Goal: Task Accomplishment & Management: Manage account settings

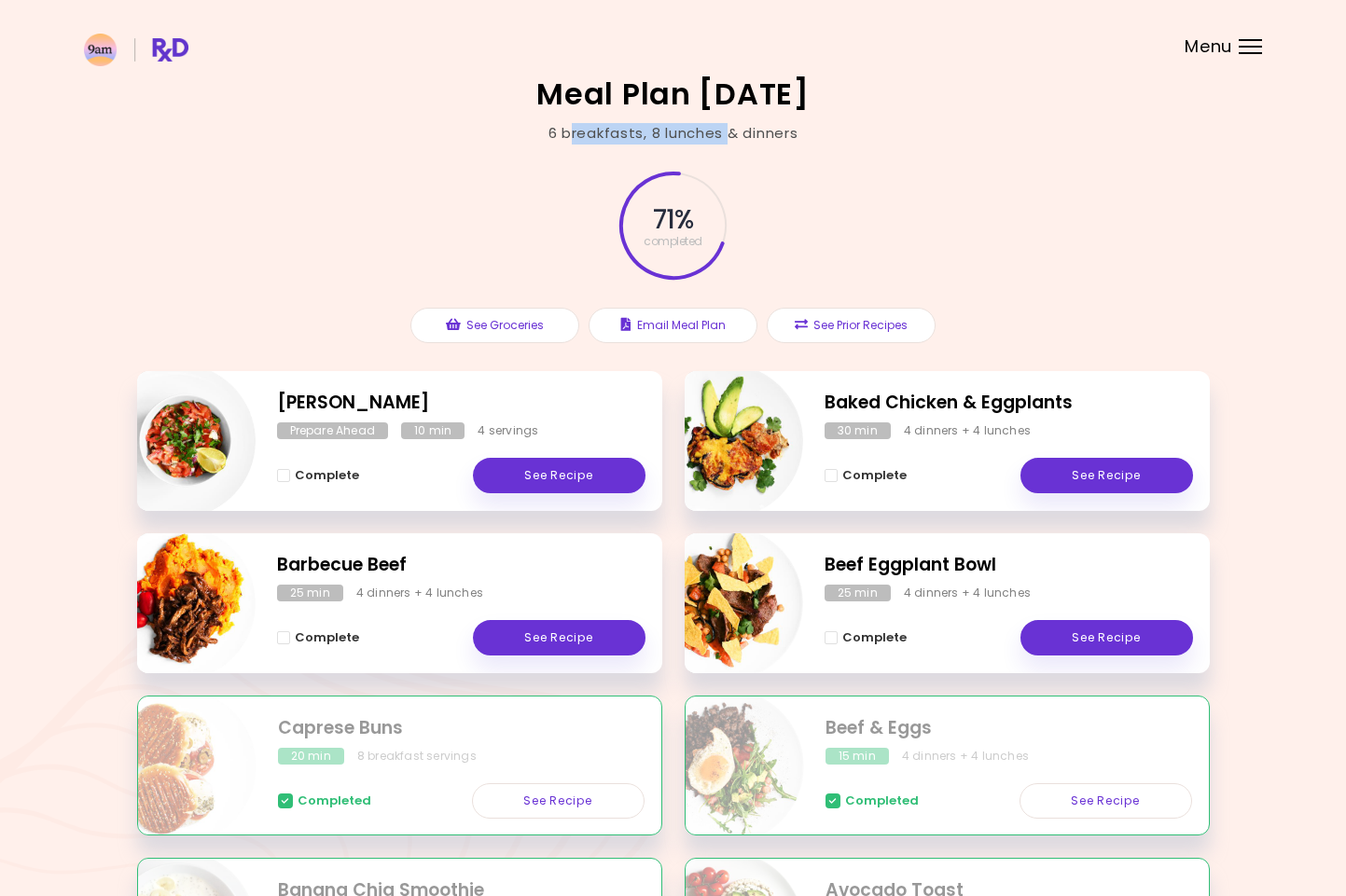
drag, startPoint x: 569, startPoint y: 128, endPoint x: 730, endPoint y: 131, distance: 161.0
click at [730, 131] on div "6 breakfasts , 8 lunches & dinners" at bounding box center [673, 134] width 250 height 21
click at [832, 638] on span "Complete - Beef Eggplant Bowl" at bounding box center [831, 638] width 13 height 13
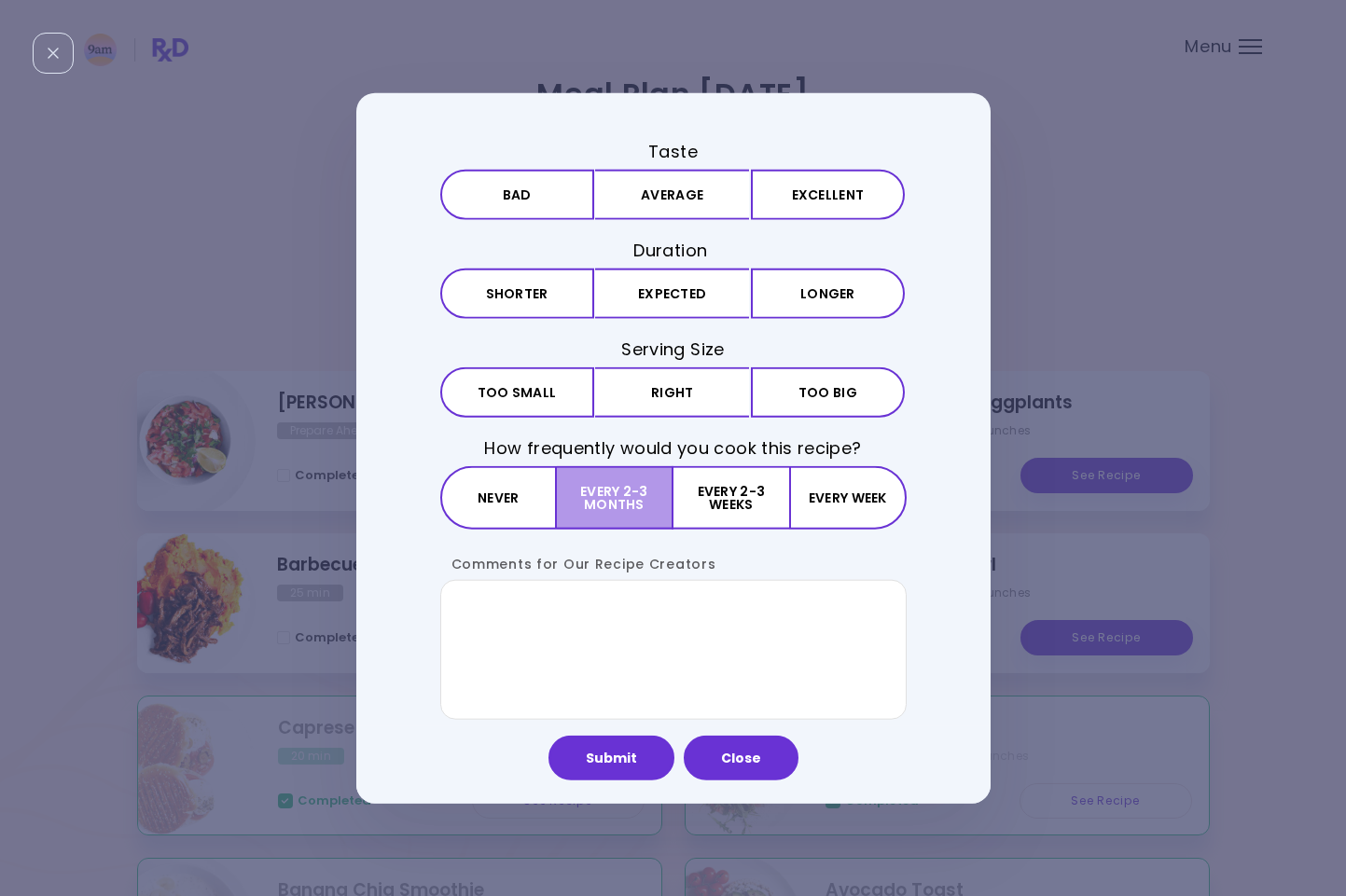
click at [596, 504] on button "Every 2-3 months" at bounding box center [614, 498] width 116 height 64
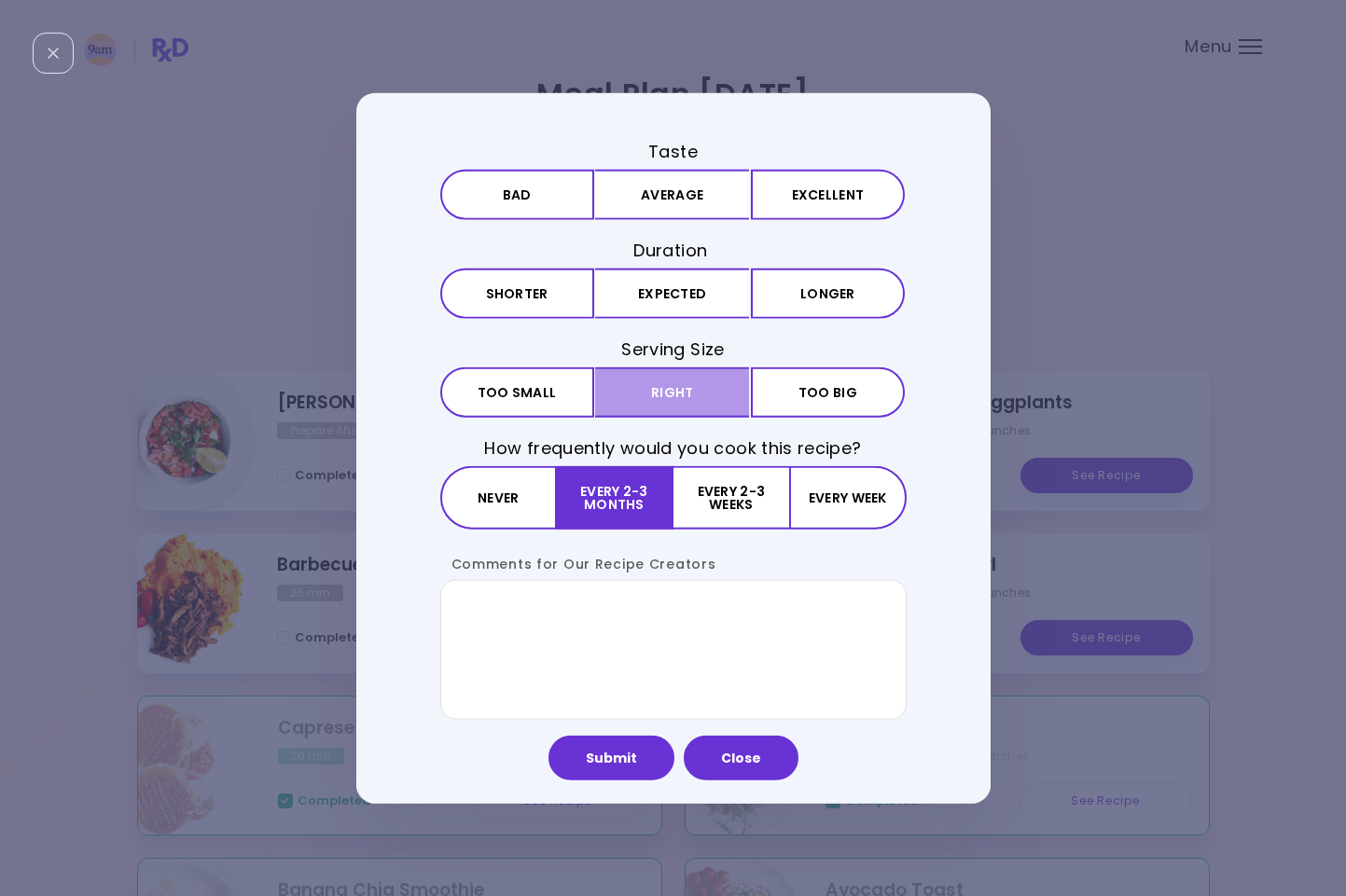
click at [669, 381] on button "Right" at bounding box center [672, 393] width 154 height 50
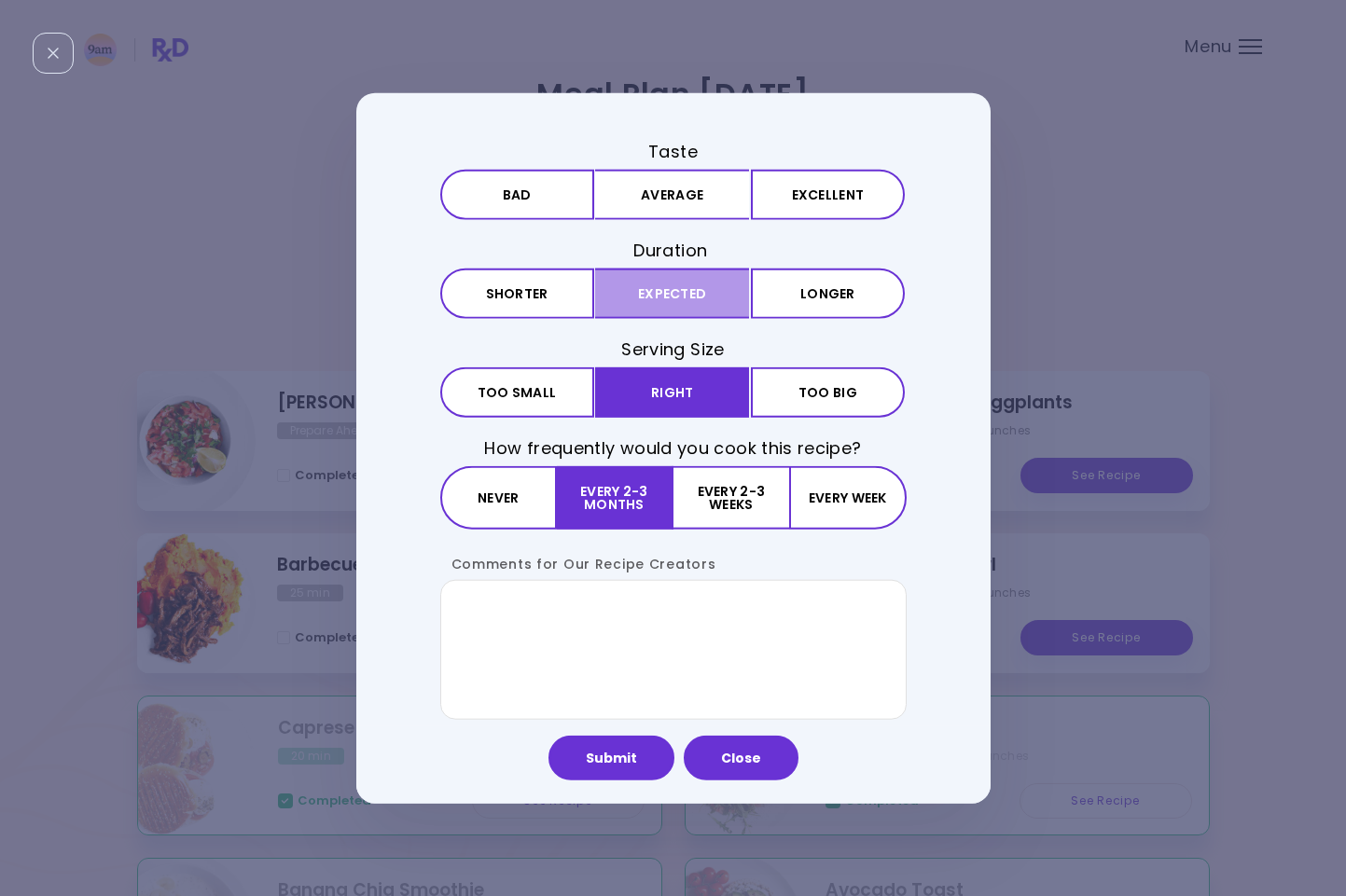
click at [684, 305] on button "Expected" at bounding box center [672, 294] width 154 height 50
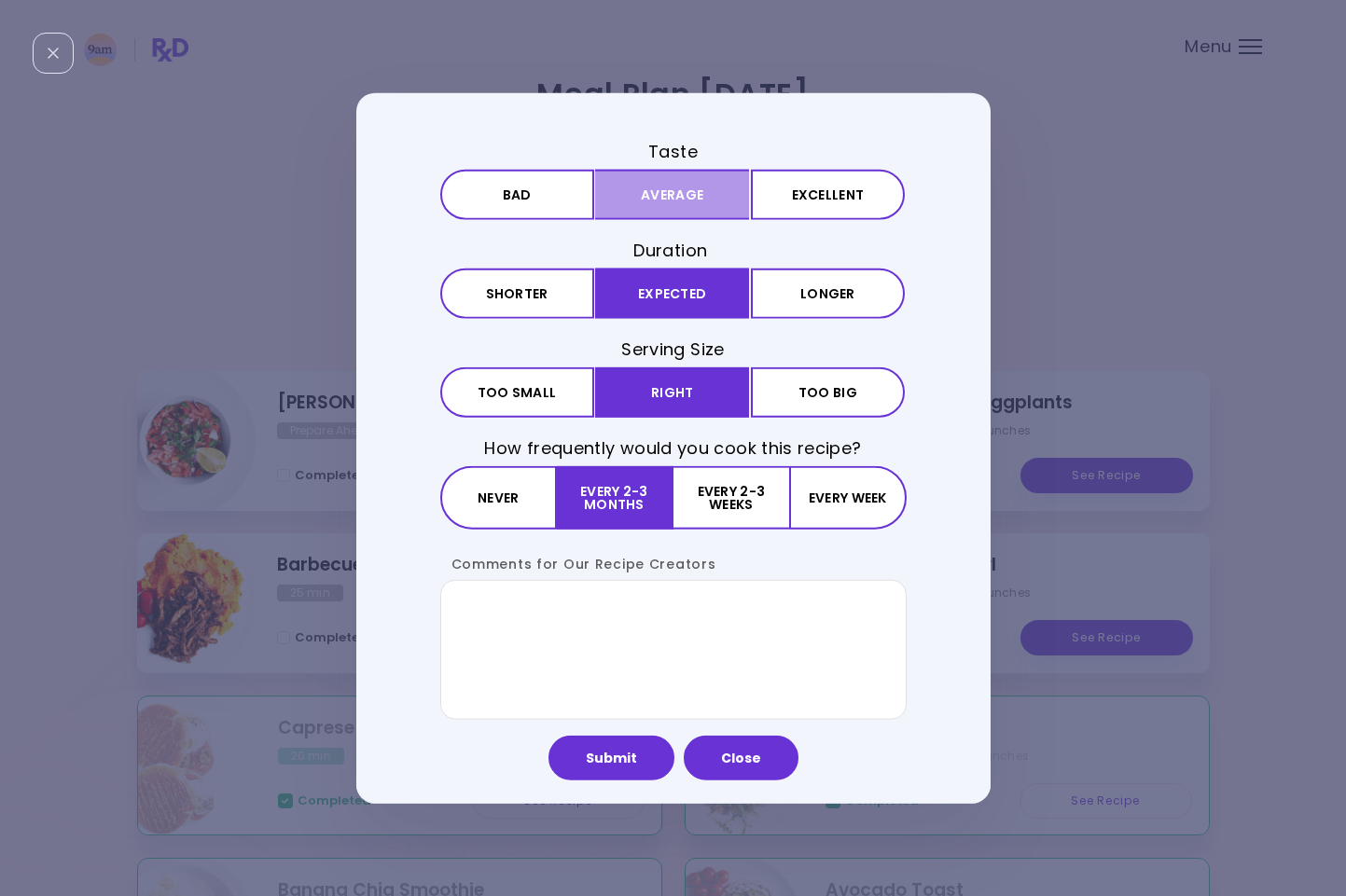
click at [692, 207] on button "Average" at bounding box center [672, 193] width 154 height 50
click at [638, 748] on button "Submit" at bounding box center [610, 757] width 126 height 44
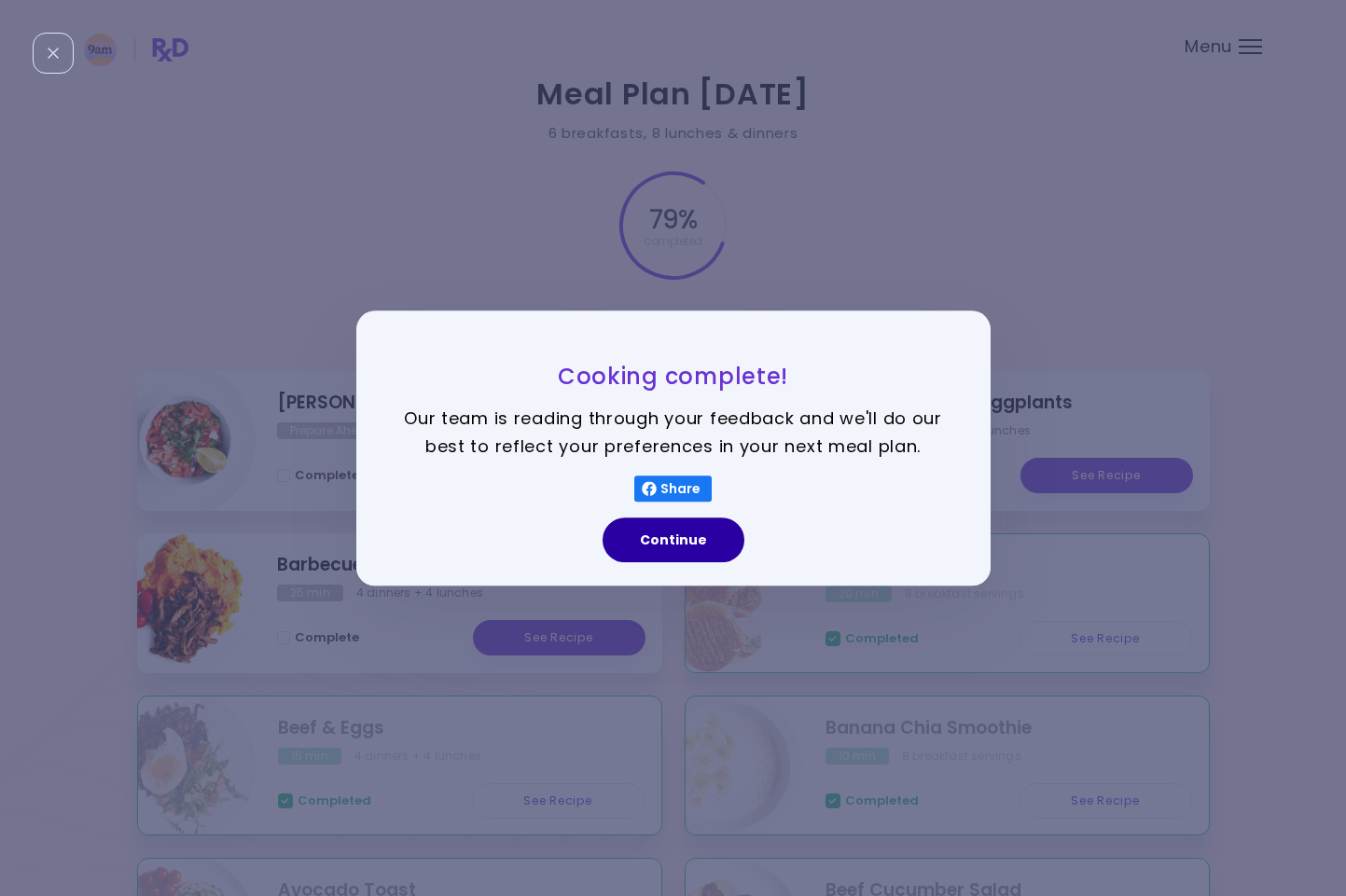
click at [709, 539] on button "Continue" at bounding box center [673, 540] width 142 height 44
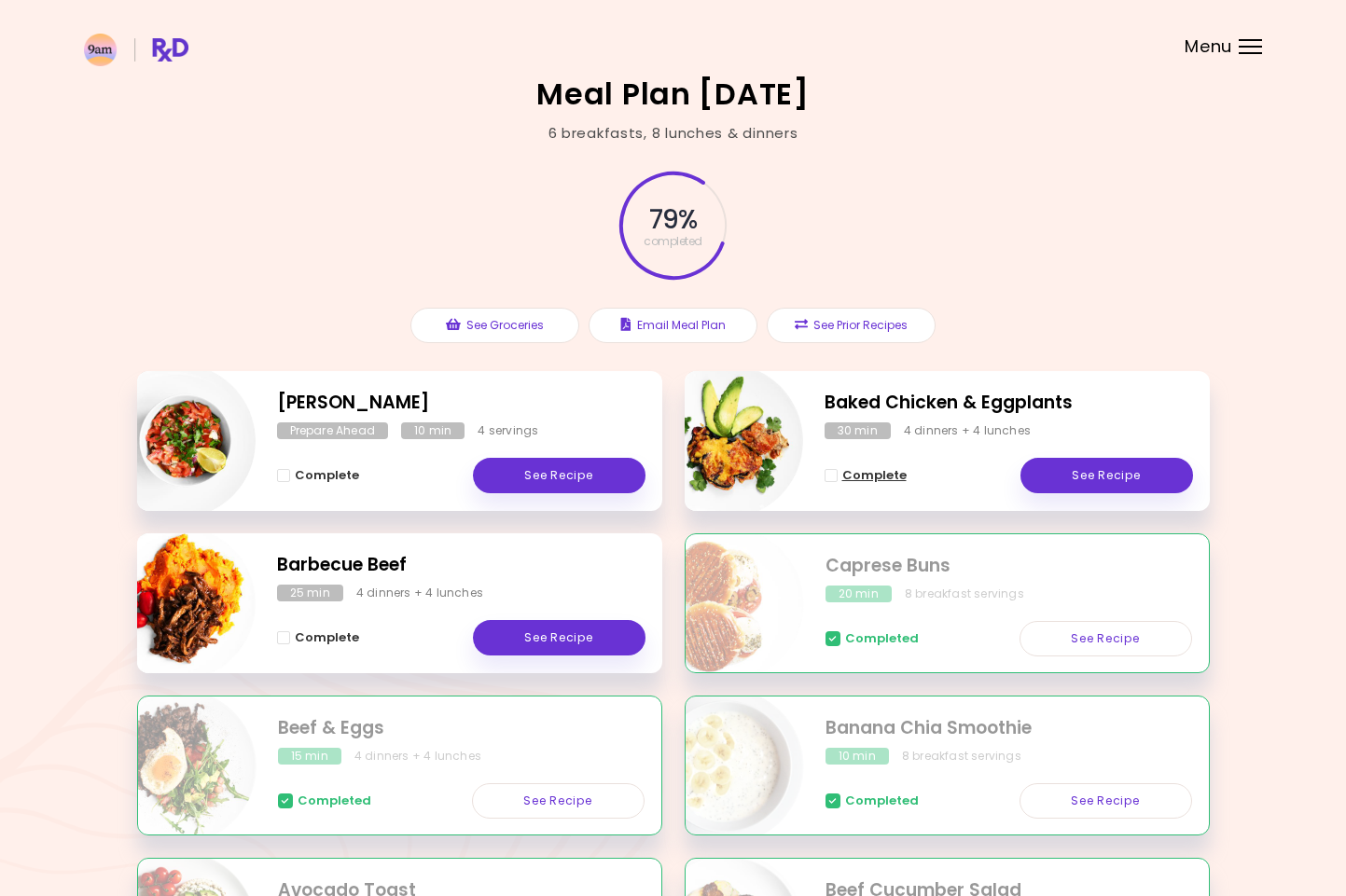
click at [828, 473] on span "Complete - Baked Chicken & Eggplants" at bounding box center [831, 475] width 13 height 13
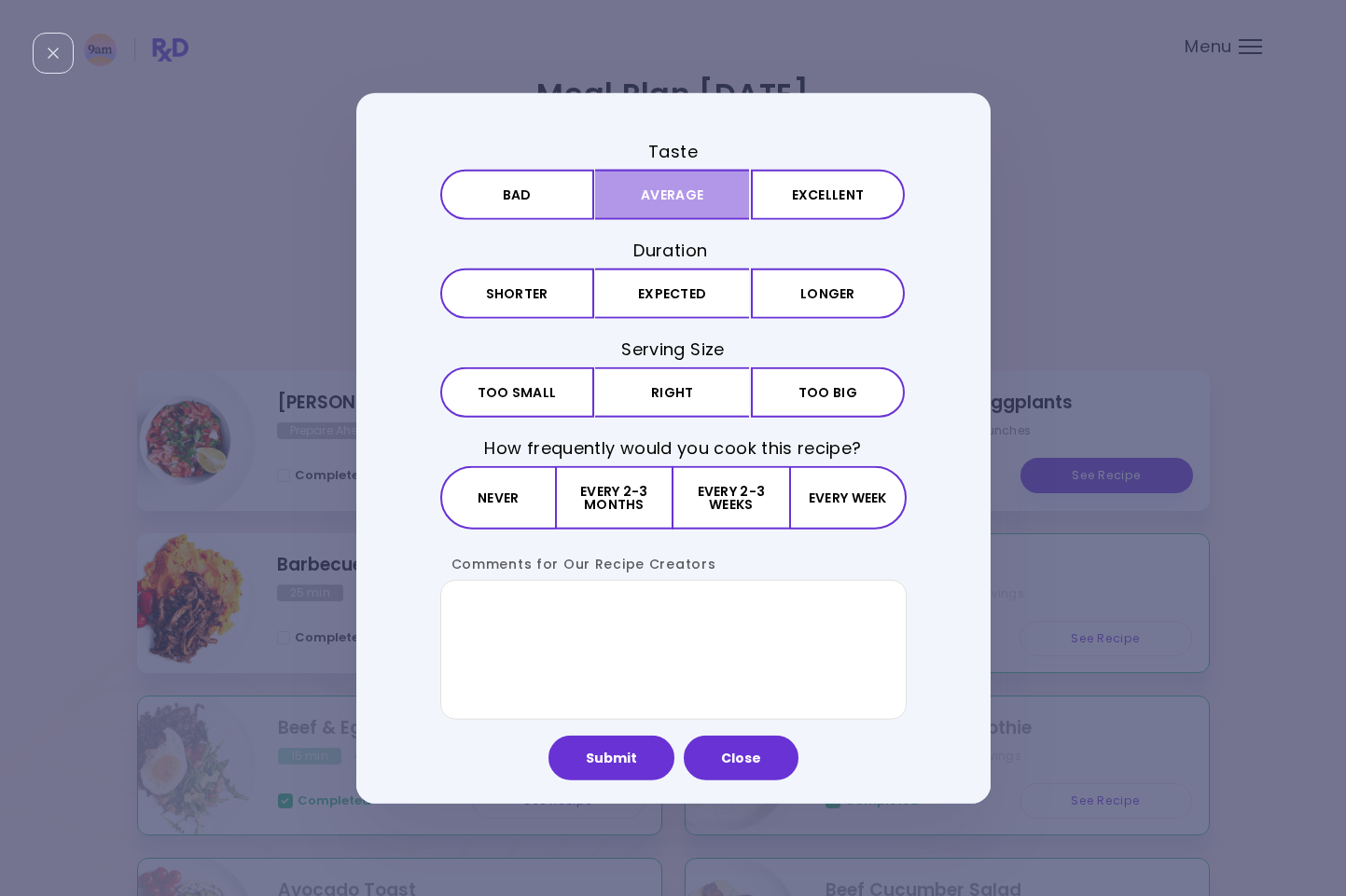
click at [675, 192] on button "Average" at bounding box center [672, 193] width 154 height 50
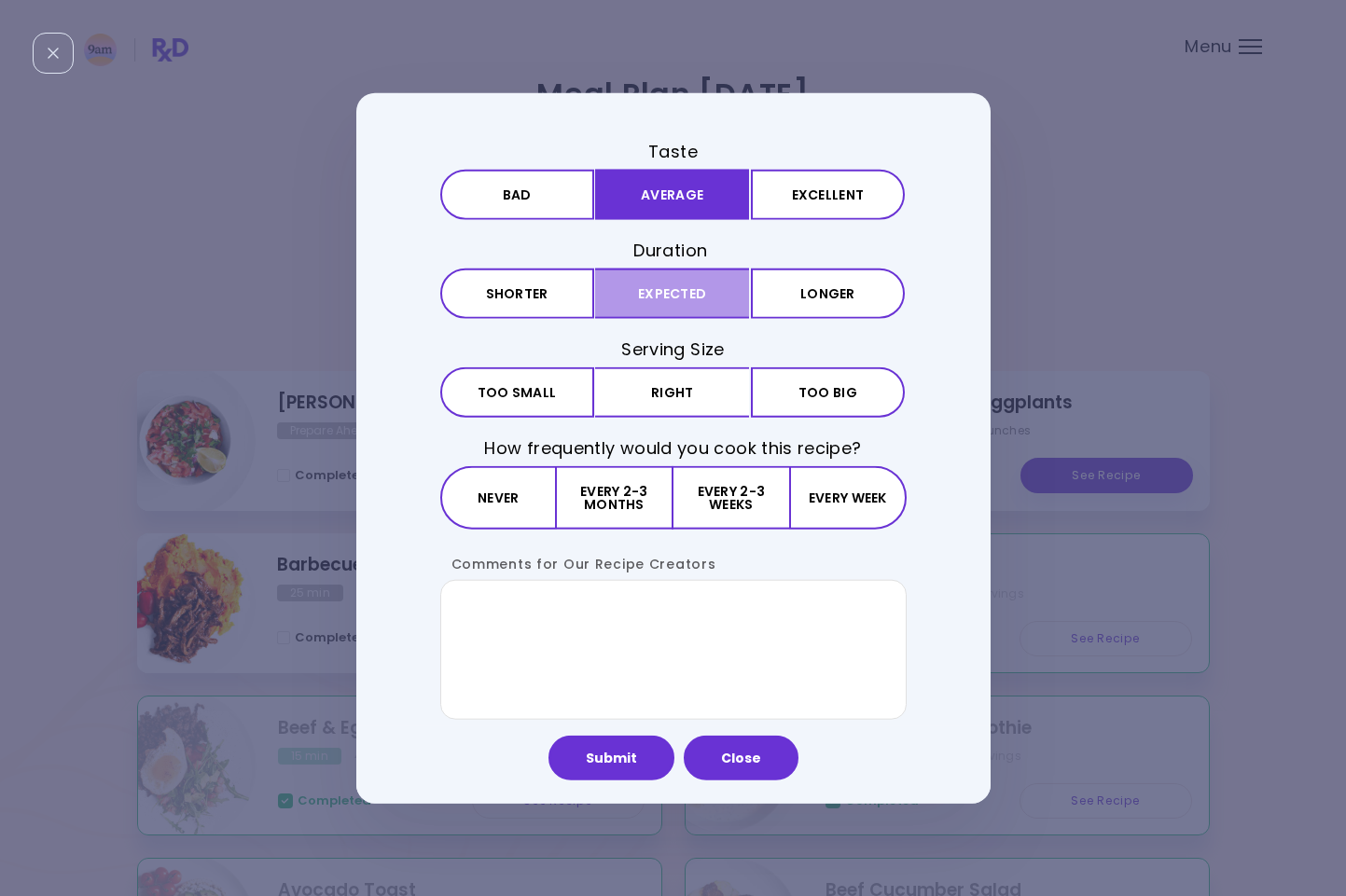
click at [668, 285] on button "Expected" at bounding box center [672, 294] width 154 height 50
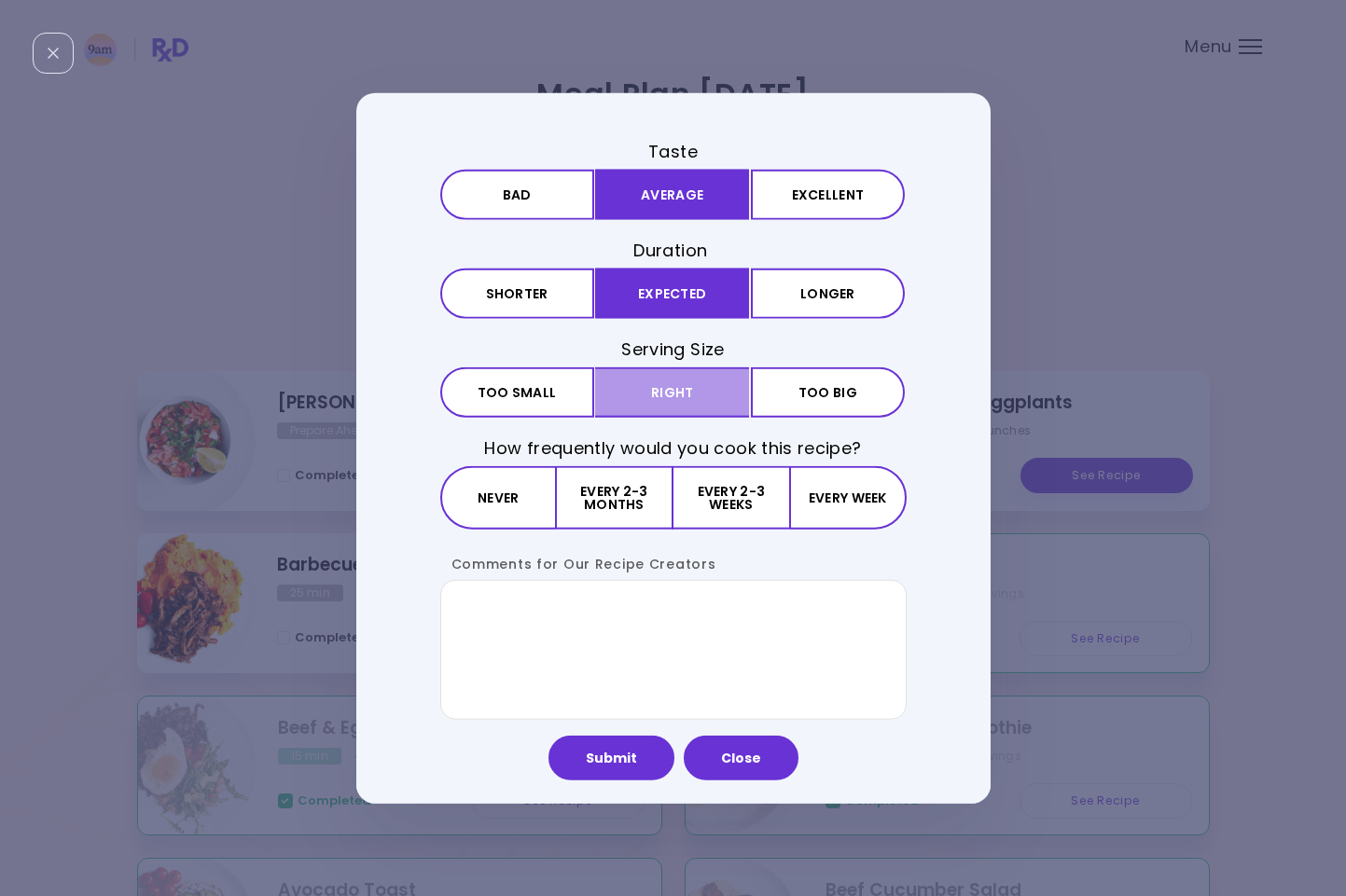
click at [654, 370] on button "Right" at bounding box center [672, 393] width 154 height 50
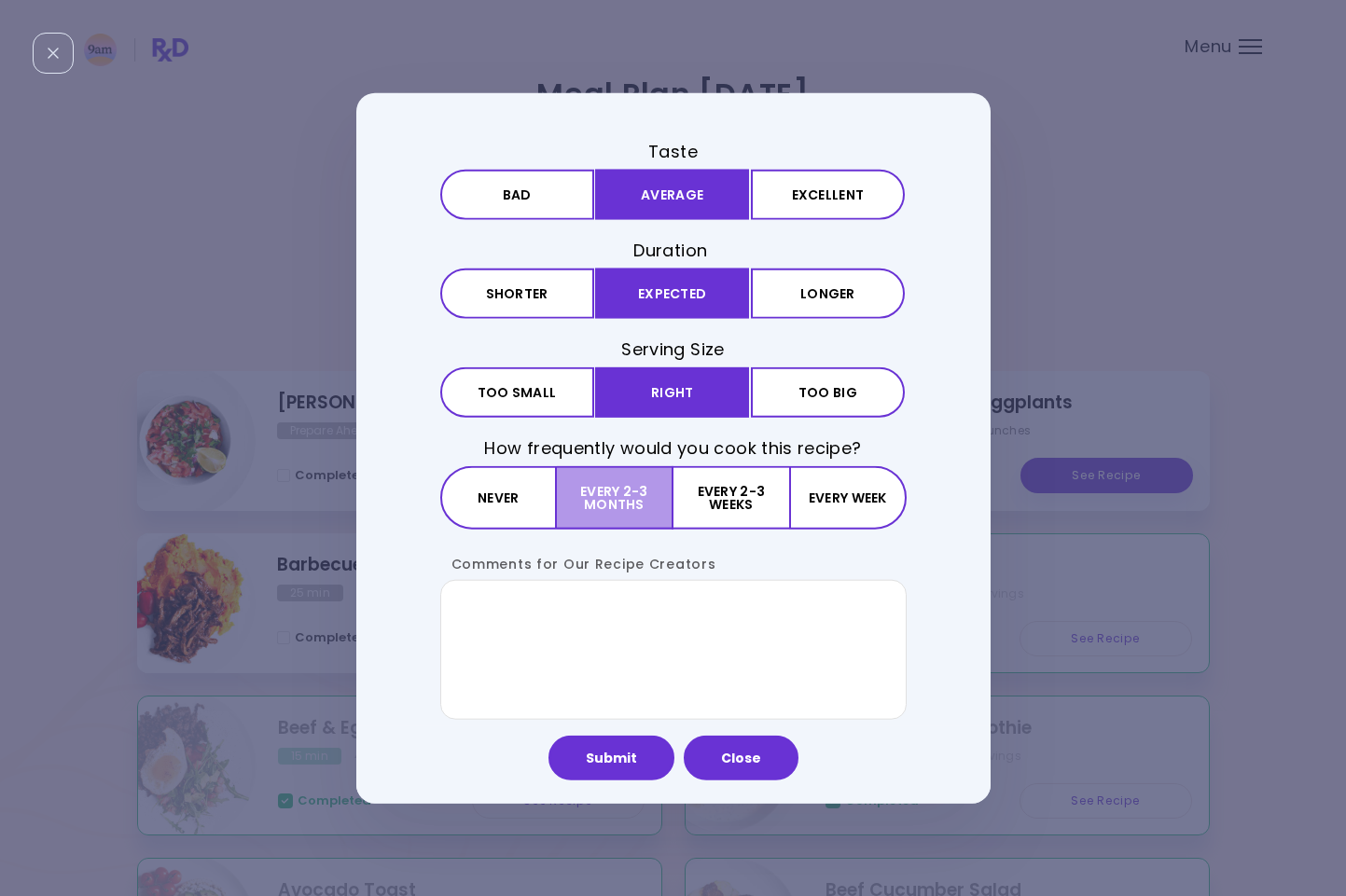
click at [640, 481] on button "Every 2-3 months" at bounding box center [614, 498] width 116 height 64
click at [610, 762] on button "Submit" at bounding box center [610, 757] width 126 height 44
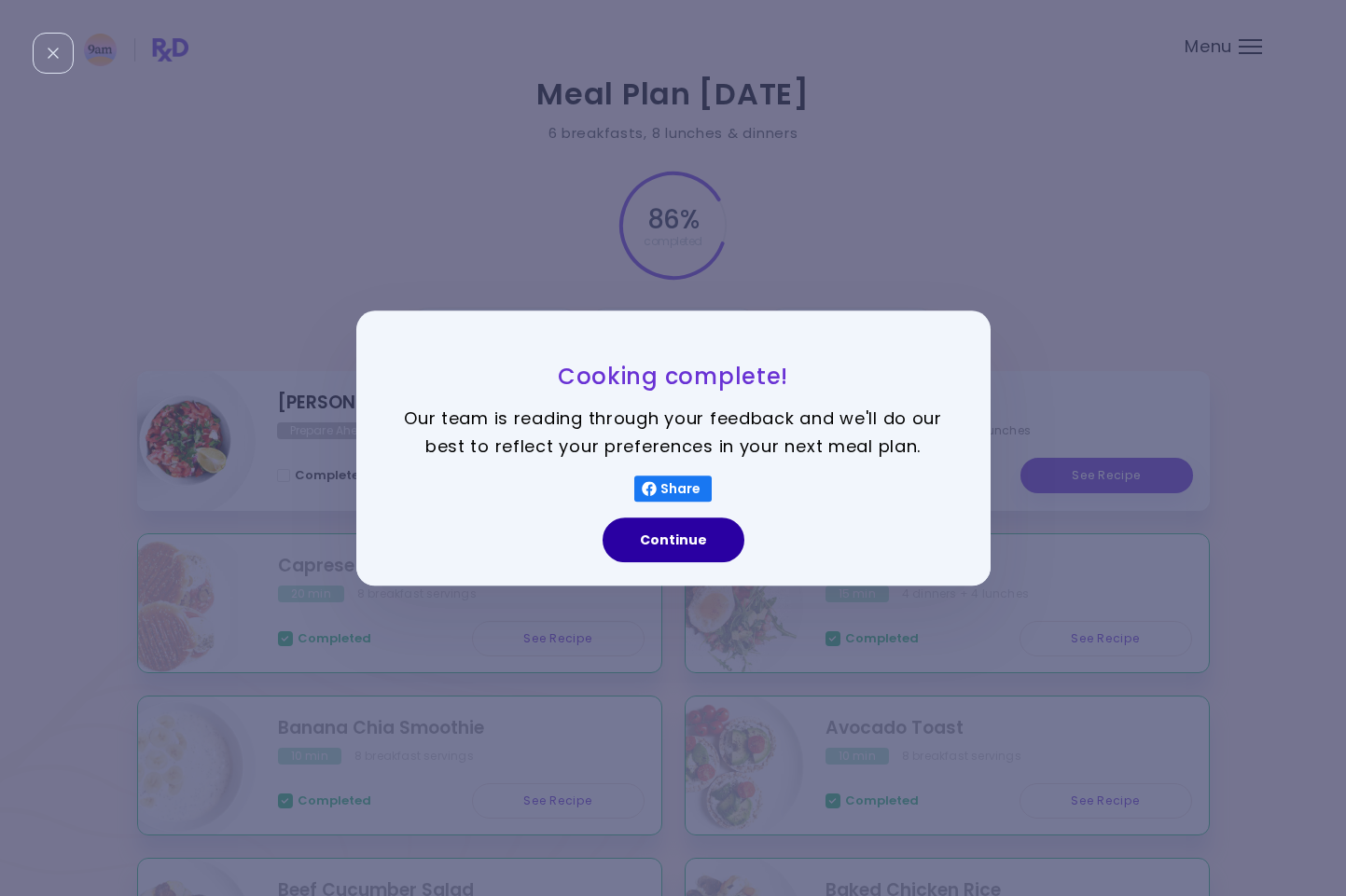
click at [692, 527] on button "Continue" at bounding box center [673, 540] width 142 height 44
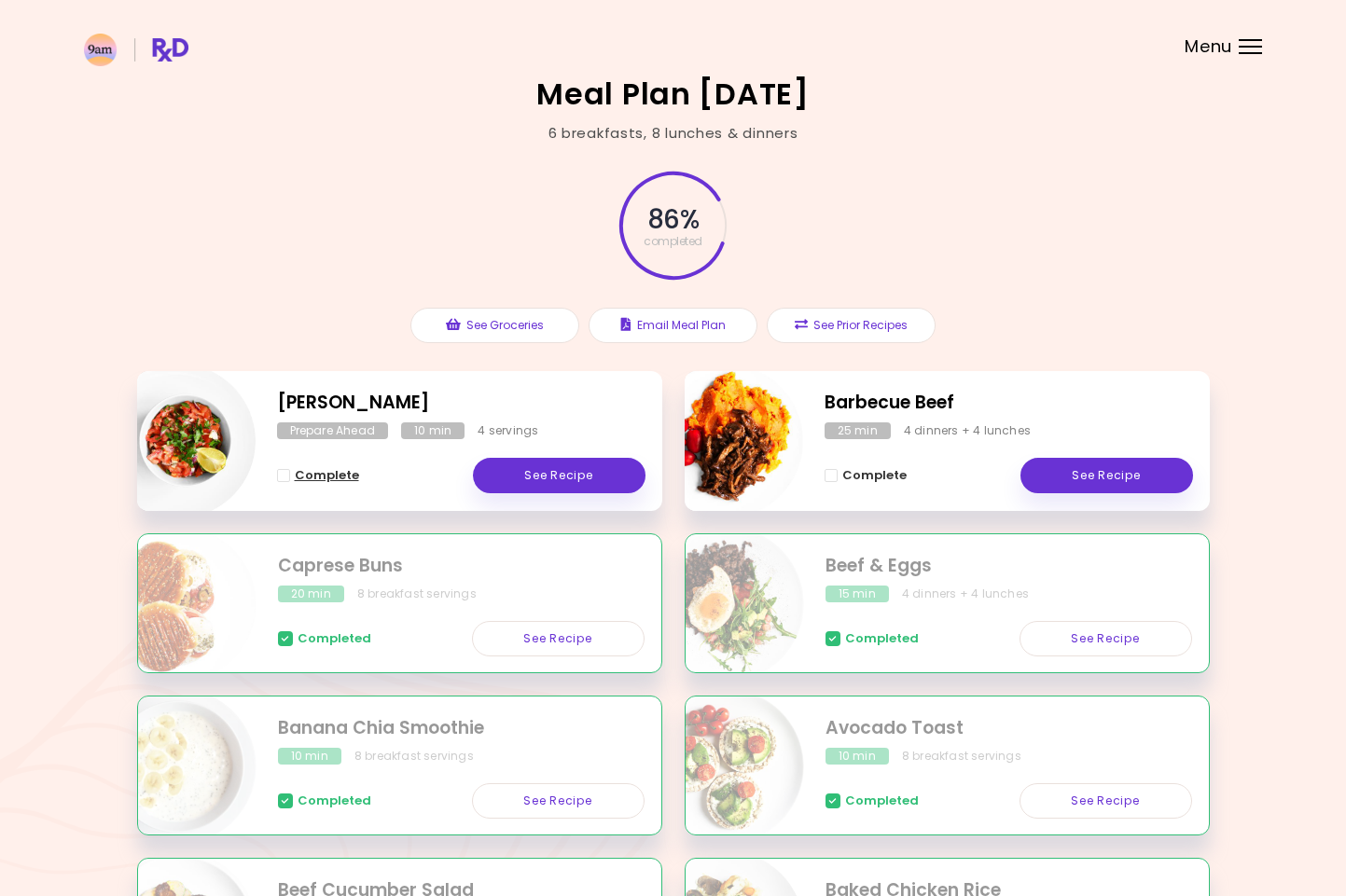
click at [277, 469] on span "Complete - Tomato Salsa" at bounding box center [284, 475] width 13 height 13
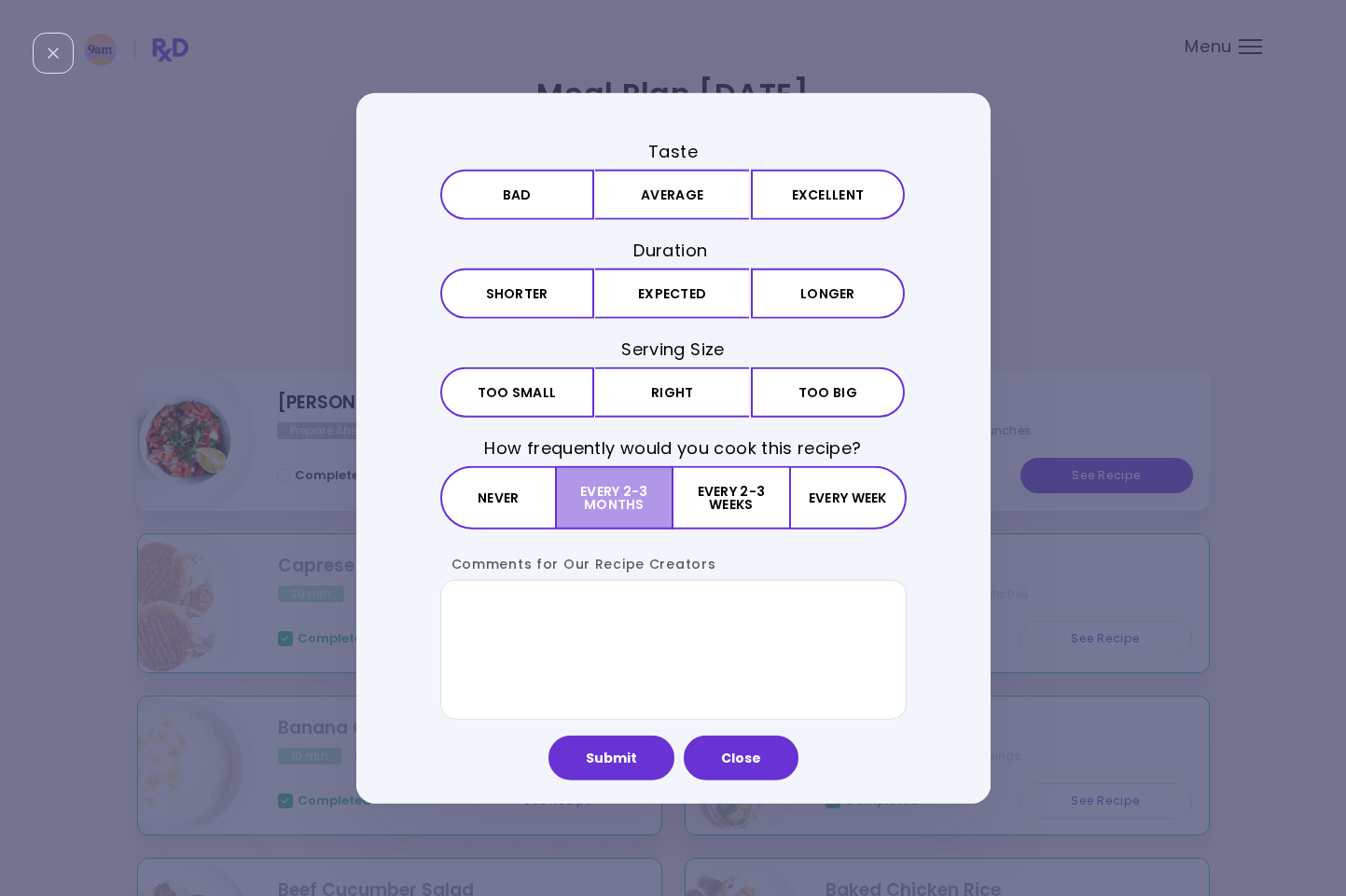
click at [637, 494] on button "Every 2-3 months" at bounding box center [614, 498] width 116 height 64
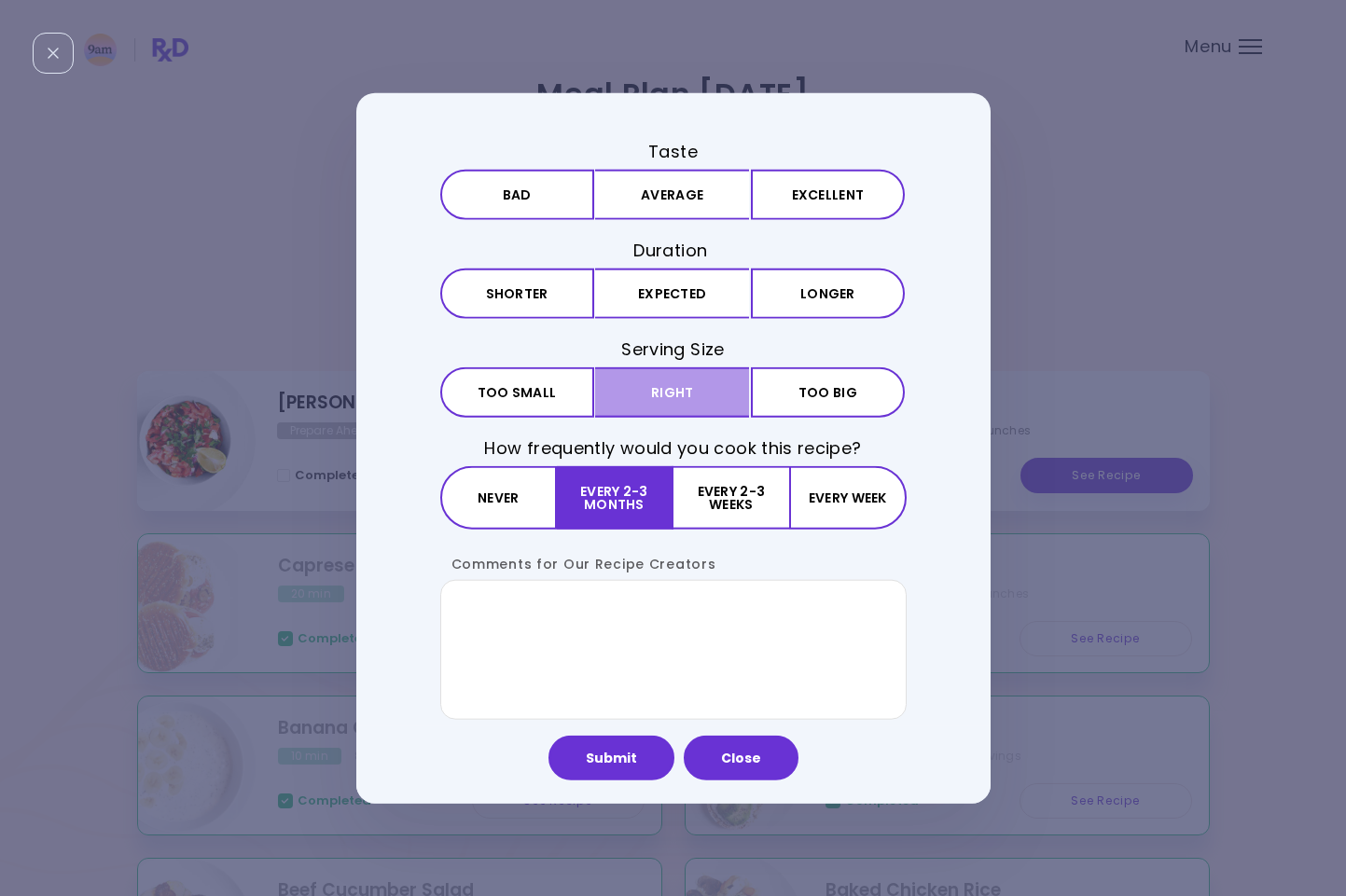
drag, startPoint x: 637, startPoint y: 356, endPoint x: 634, endPoint y: 369, distance: 13.3
click at [637, 356] on h3 "Serving Size" at bounding box center [673, 349] width 466 height 23
click at [633, 379] on button "Right" at bounding box center [672, 393] width 154 height 50
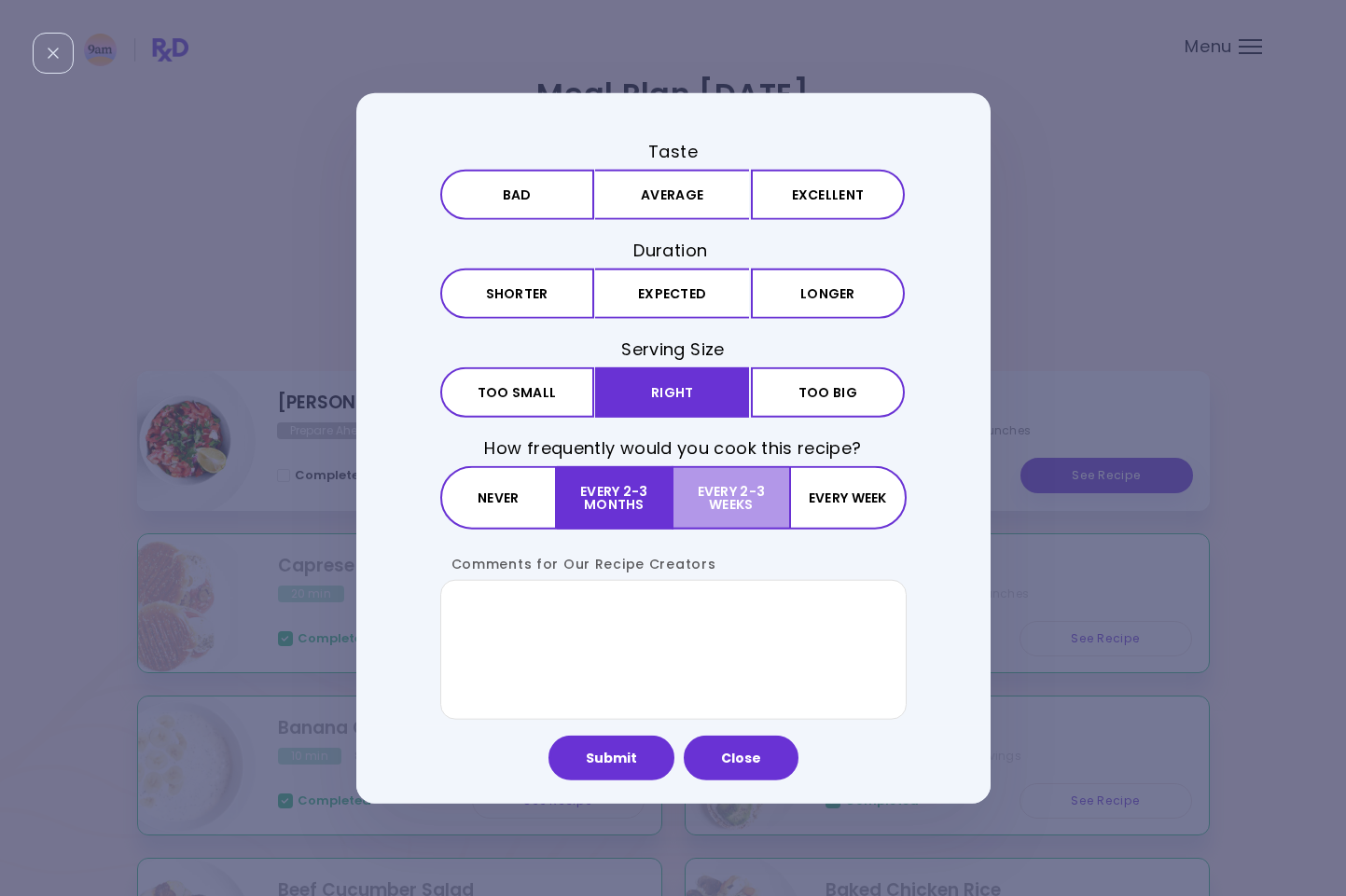
click at [706, 489] on button "Every 2-3 weeks" at bounding box center [731, 498] width 116 height 64
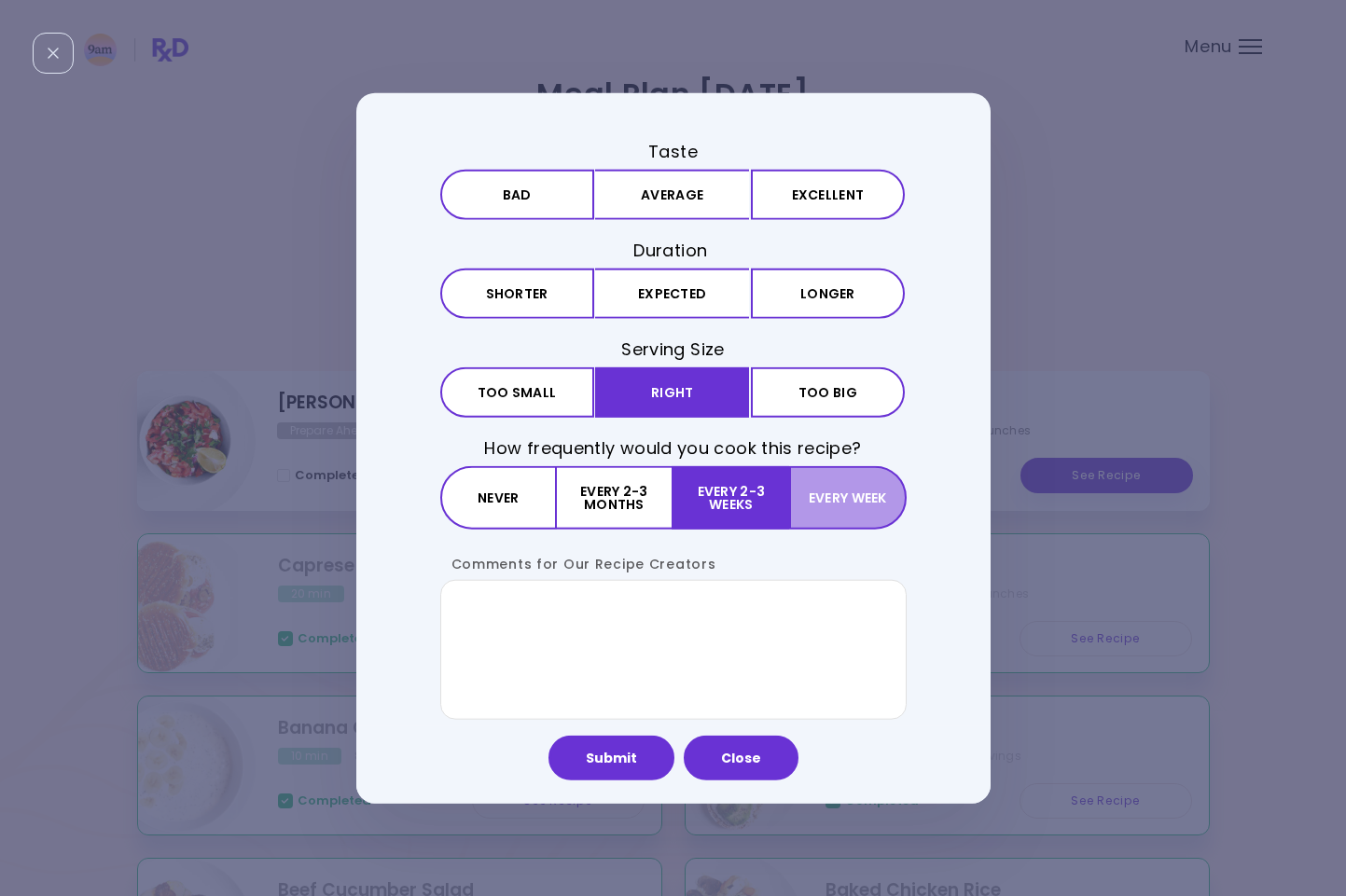
click at [824, 514] on button "Every week" at bounding box center [846, 498] width 116 height 64
drag, startPoint x: 665, startPoint y: 289, endPoint x: 654, endPoint y: 166, distance: 123.5
click at [665, 289] on button "Expected" at bounding box center [672, 294] width 154 height 50
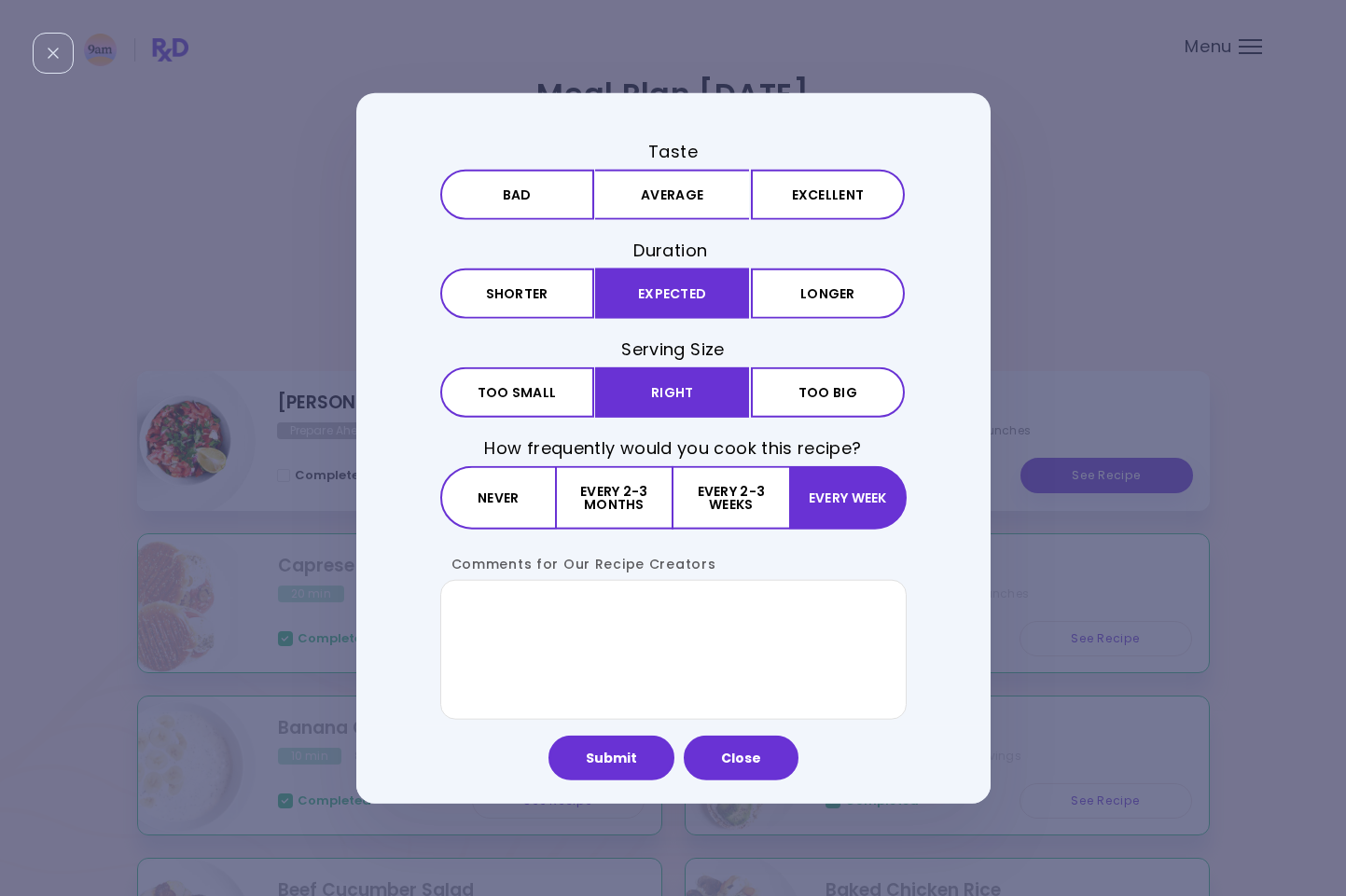
click at [655, 157] on h3 "Taste" at bounding box center [673, 150] width 466 height 23
click at [662, 186] on button "Average" at bounding box center [672, 193] width 154 height 50
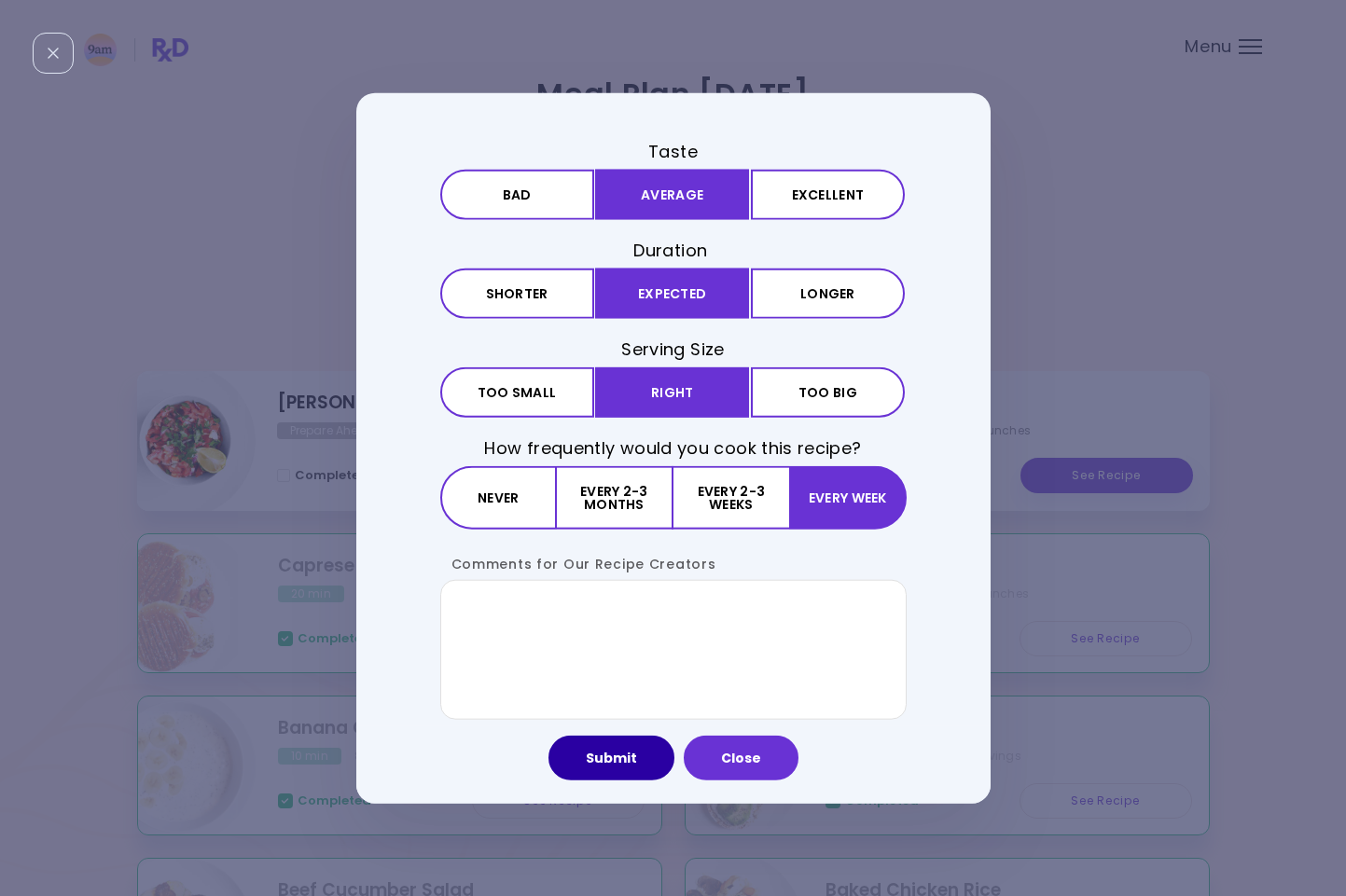
click at [636, 754] on button "Submit" at bounding box center [610, 757] width 126 height 44
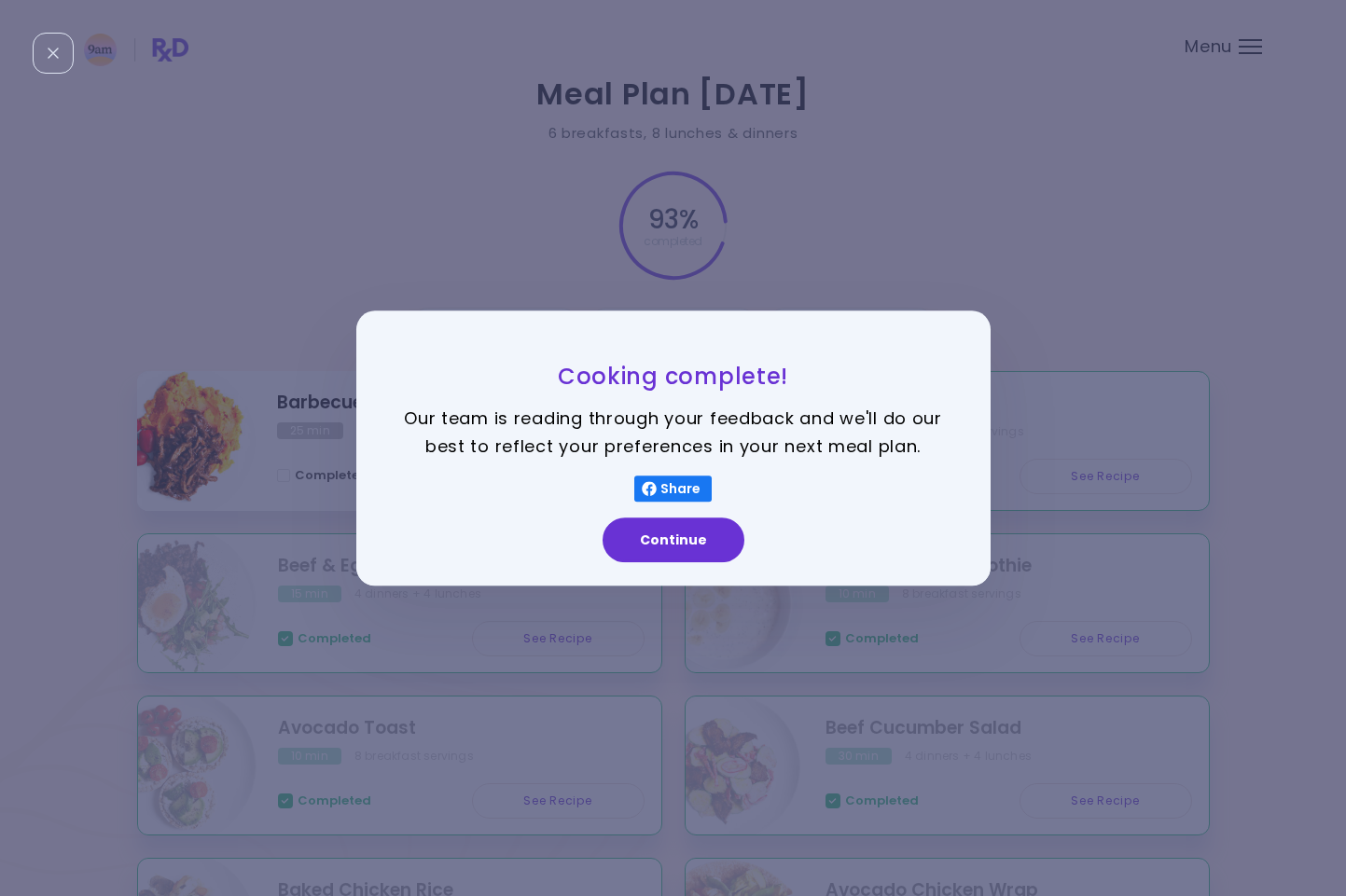
click at [707, 536] on button "Continue" at bounding box center [673, 540] width 142 height 44
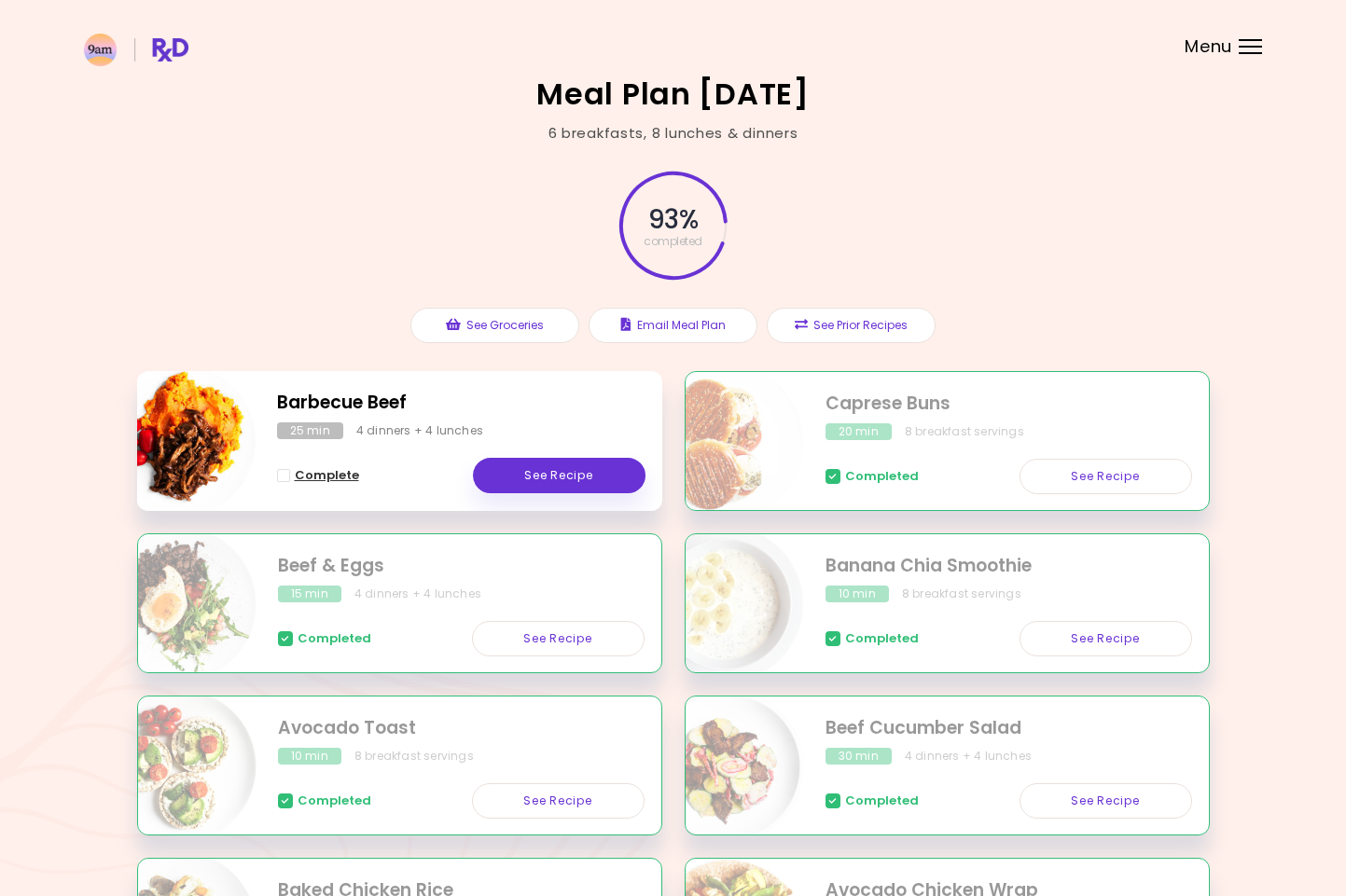
click at [289, 473] on span "Complete - Barbecue Beef" at bounding box center [284, 475] width 13 height 13
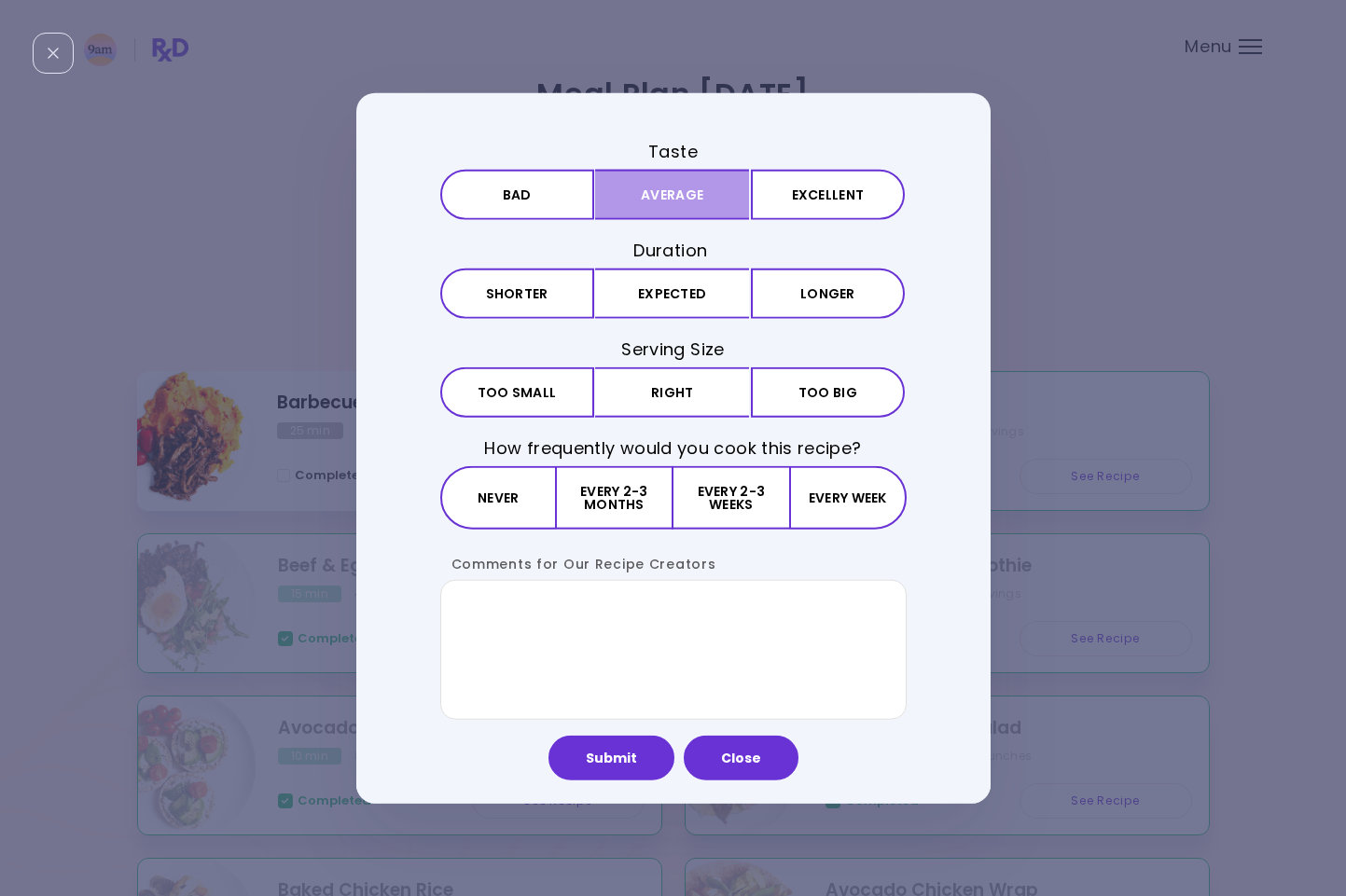
click at [622, 209] on button "Average" at bounding box center [672, 193] width 154 height 50
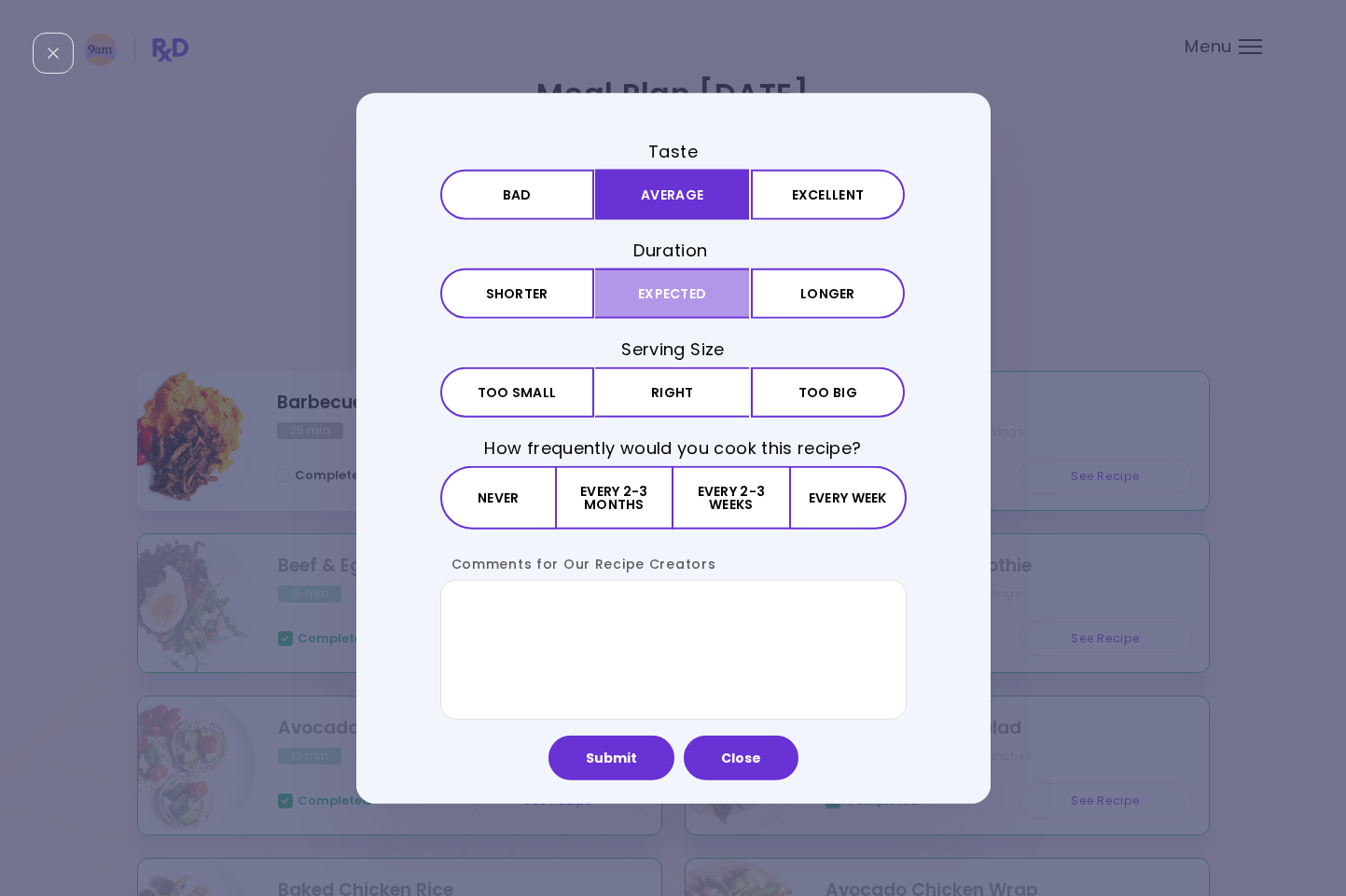
drag, startPoint x: 656, startPoint y: 276, endPoint x: 666, endPoint y: 305, distance: 30.7
click at [656, 276] on button "Expected" at bounding box center [672, 294] width 154 height 50
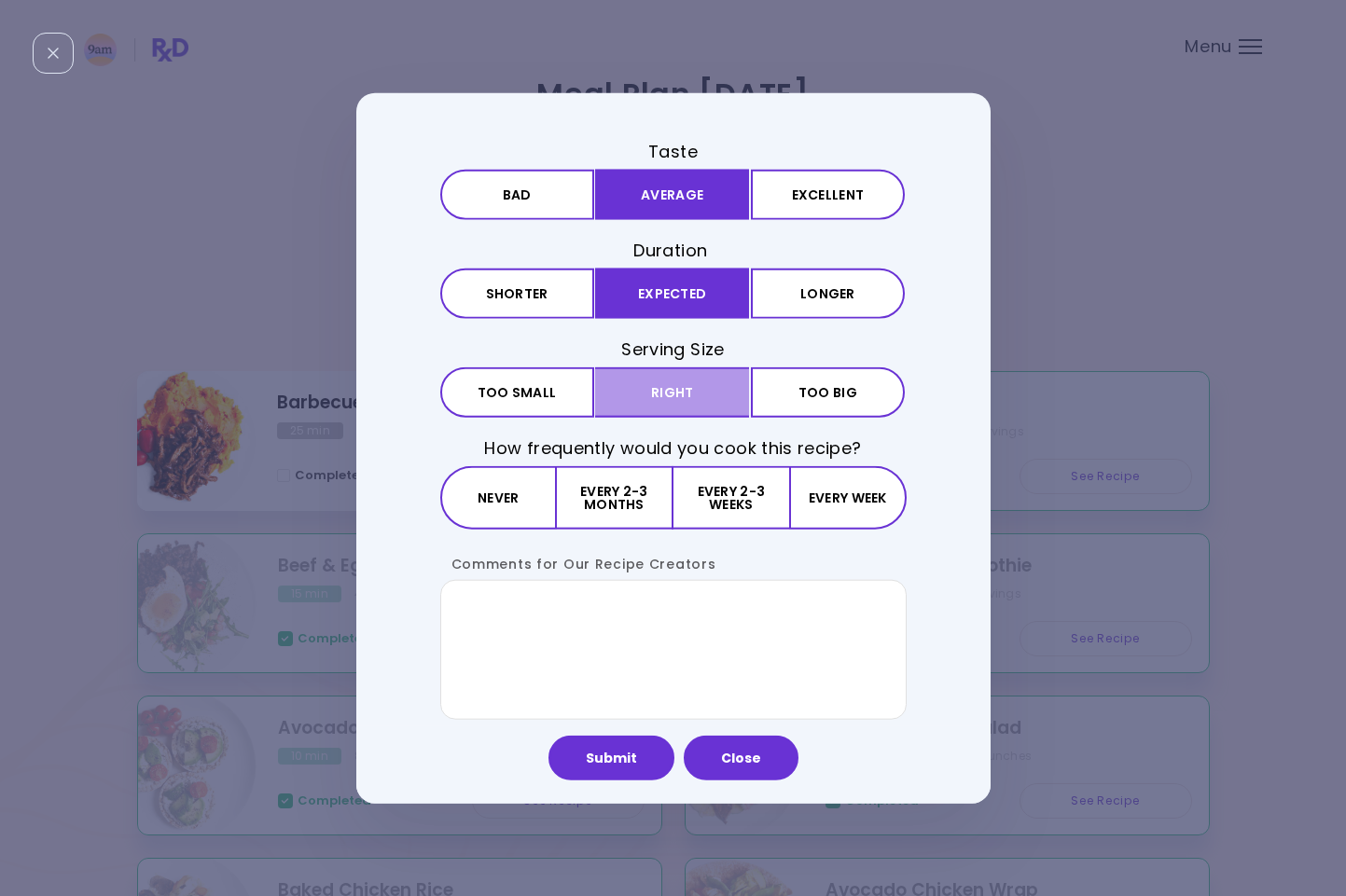
click at [675, 382] on button "Right" at bounding box center [672, 393] width 154 height 50
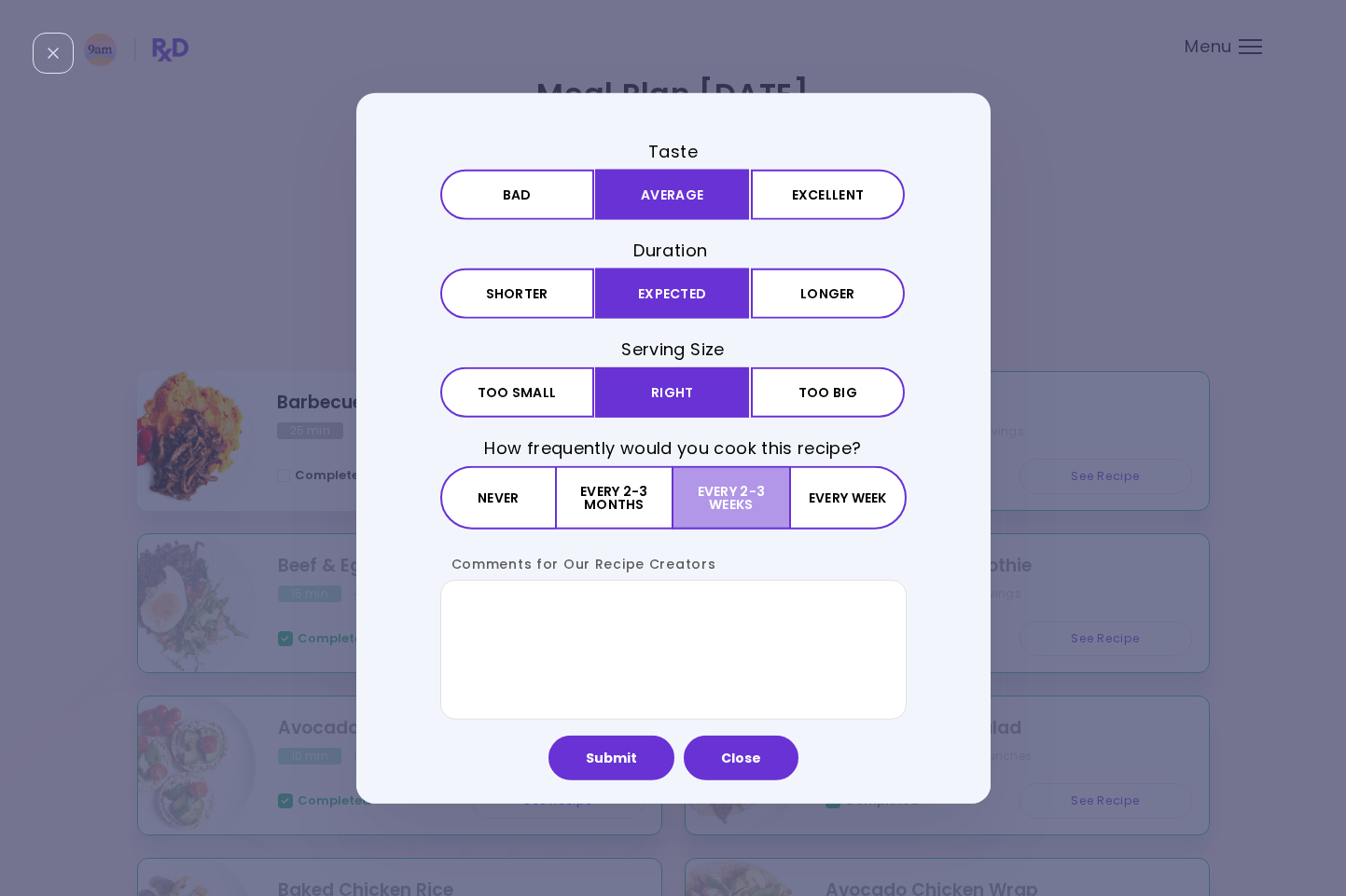
click at [701, 509] on button "Every 2-3 weeks" at bounding box center [731, 498] width 116 height 64
drag, startPoint x: 582, startPoint y: 497, endPoint x: 584, endPoint y: 585, distance: 88.0
click at [582, 498] on button "Every 2-3 months" at bounding box center [614, 498] width 116 height 64
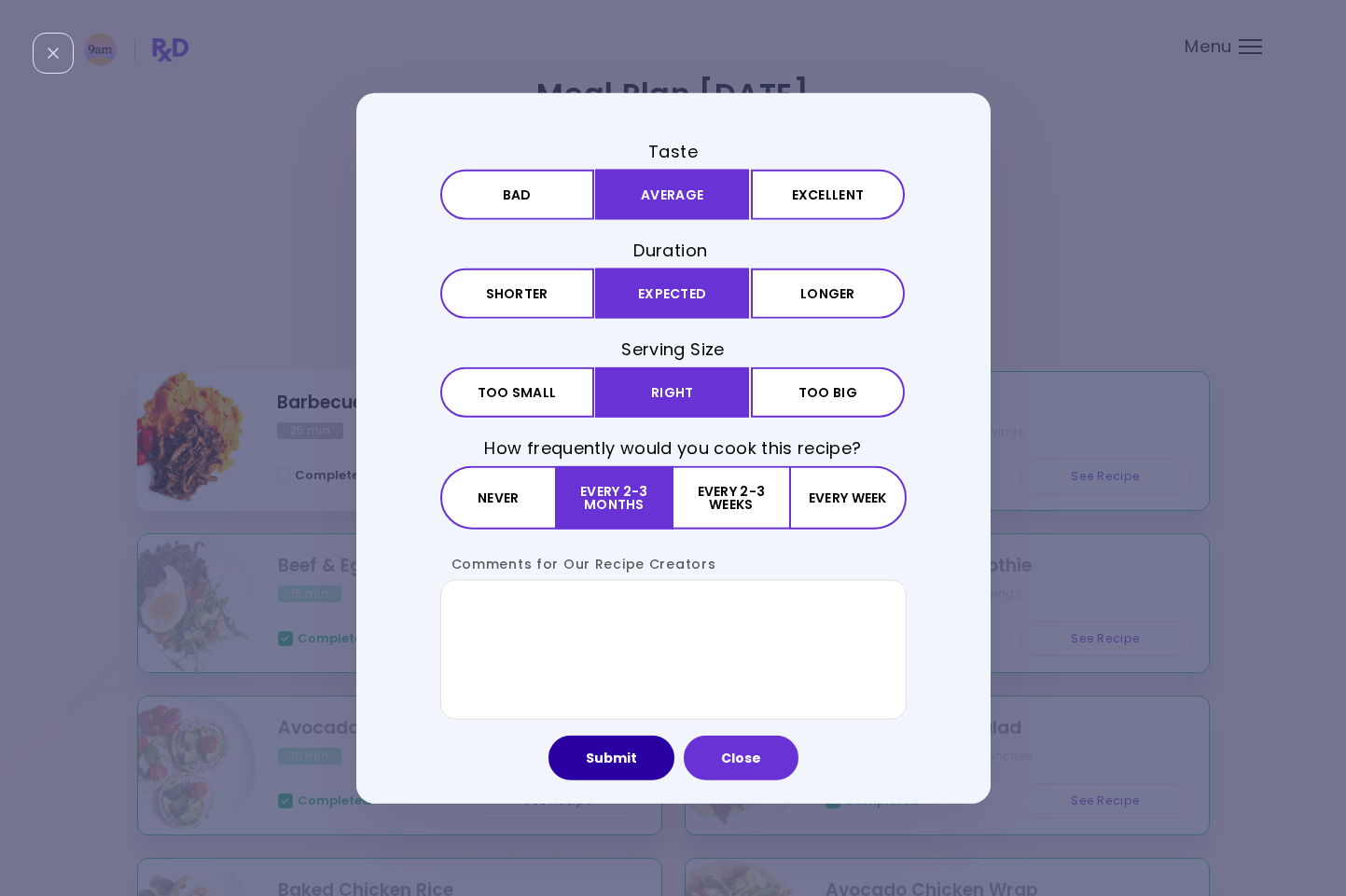
click at [610, 779] on button "Submit" at bounding box center [610, 757] width 126 height 44
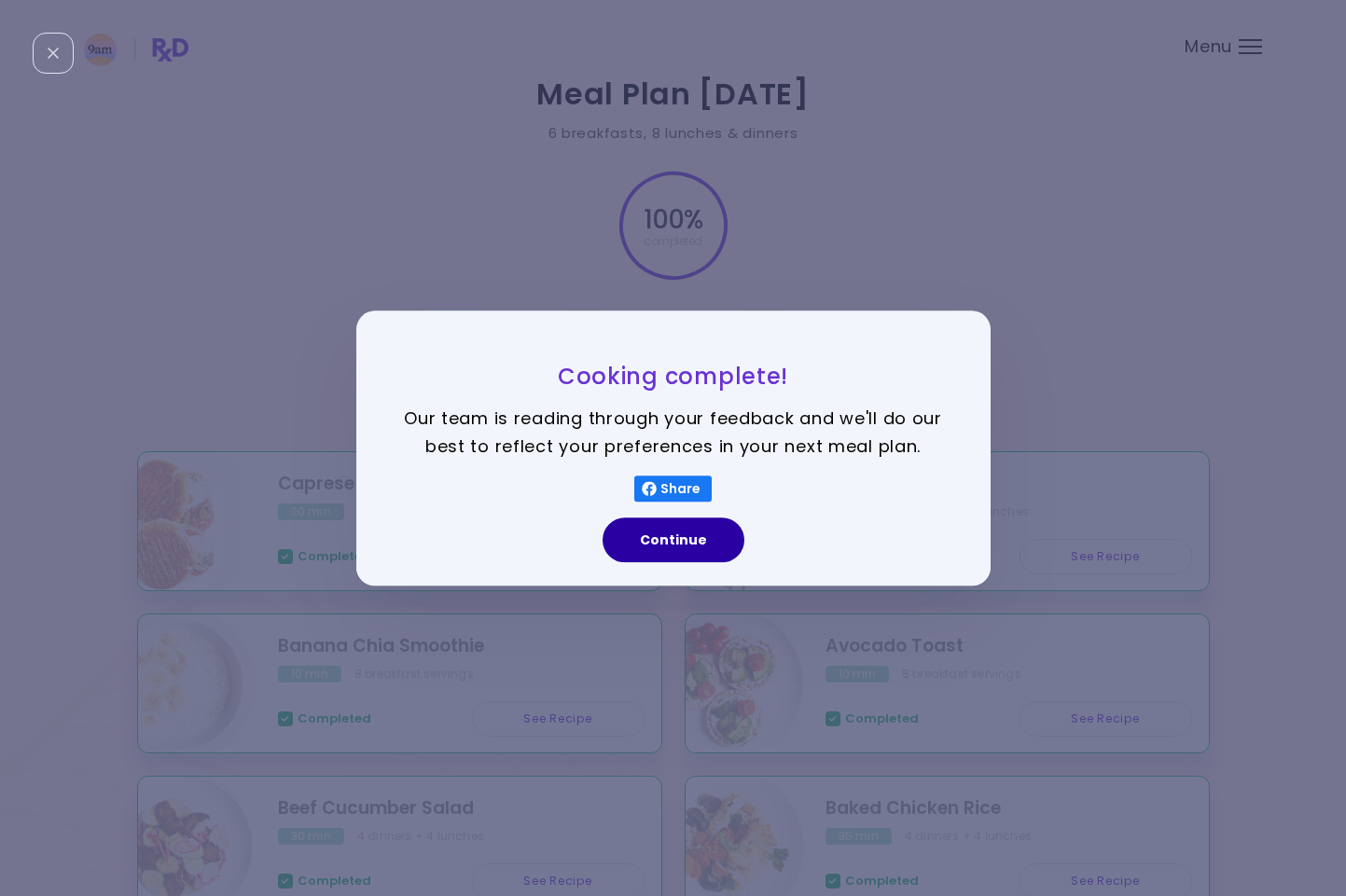
click at [725, 538] on button "Continue" at bounding box center [673, 540] width 142 height 44
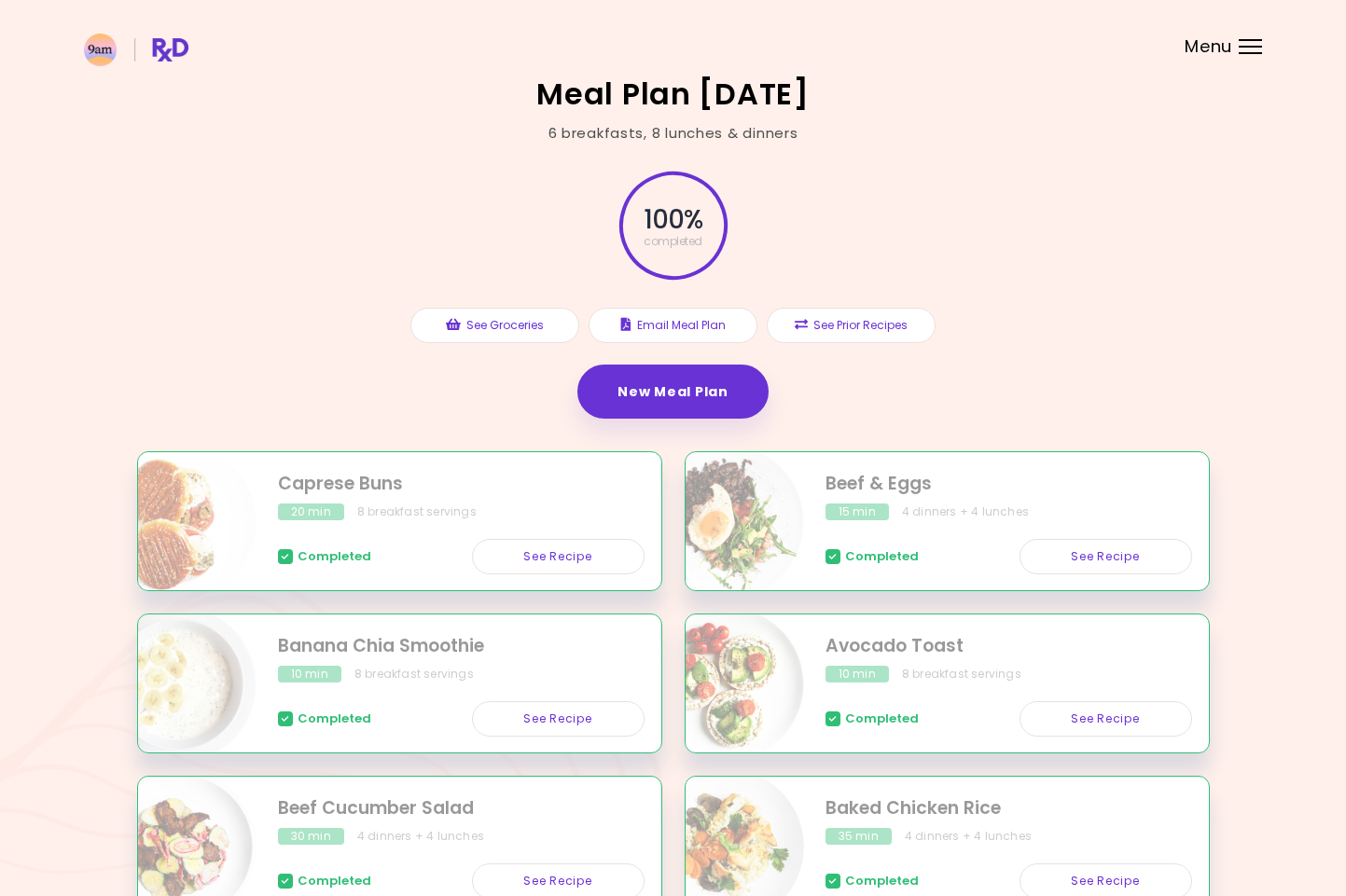
click at [966, 368] on div "100 % completed See Groceries Email Meal Plan See Prior Recipes New Meal Plan" at bounding box center [673, 297] width 1073 height 308
click at [667, 395] on link "New Meal Plan" at bounding box center [673, 392] width 191 height 54
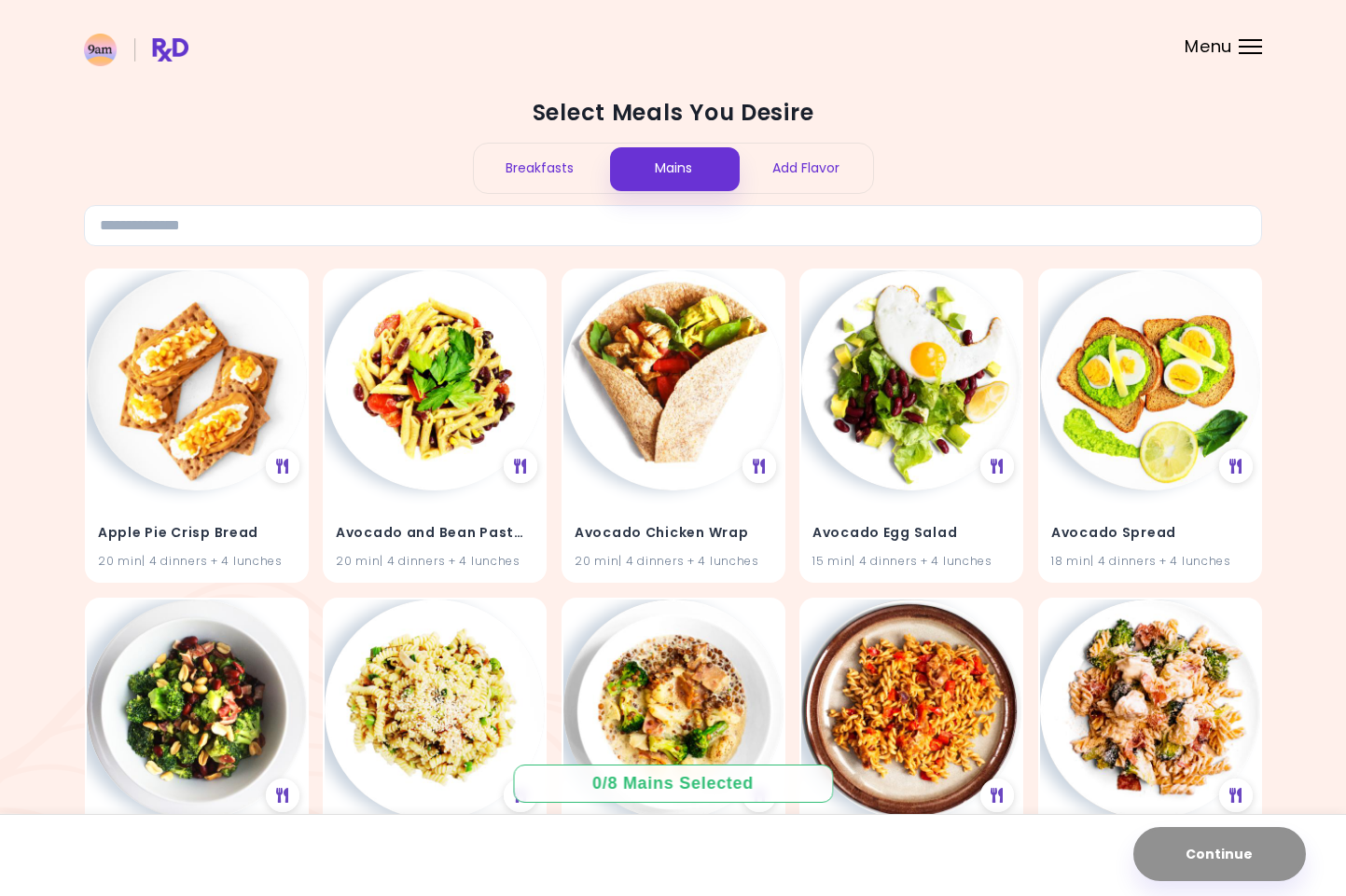
click at [530, 174] on div "Breakfasts" at bounding box center [540, 167] width 133 height 49
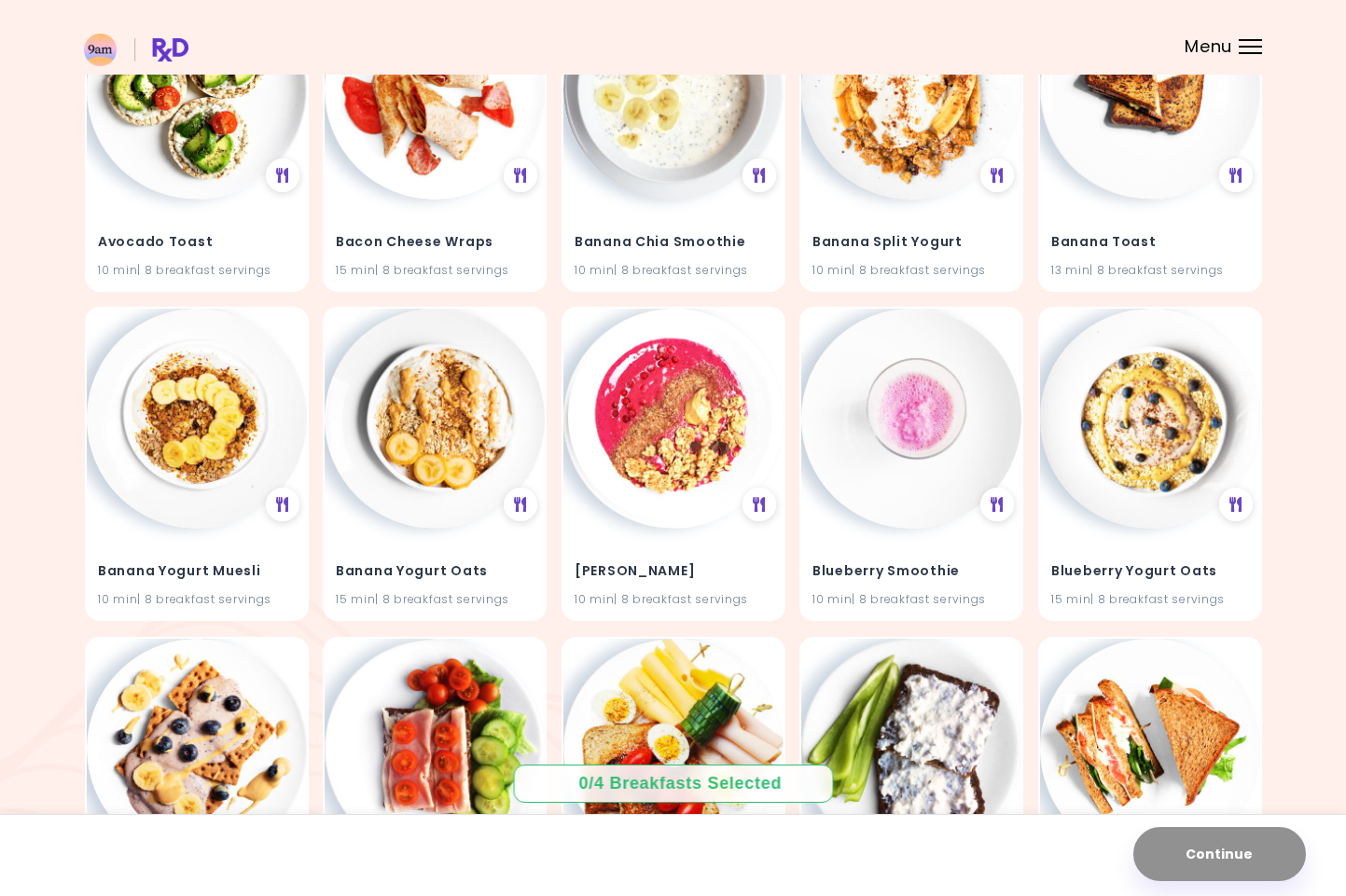
scroll to position [623, 0]
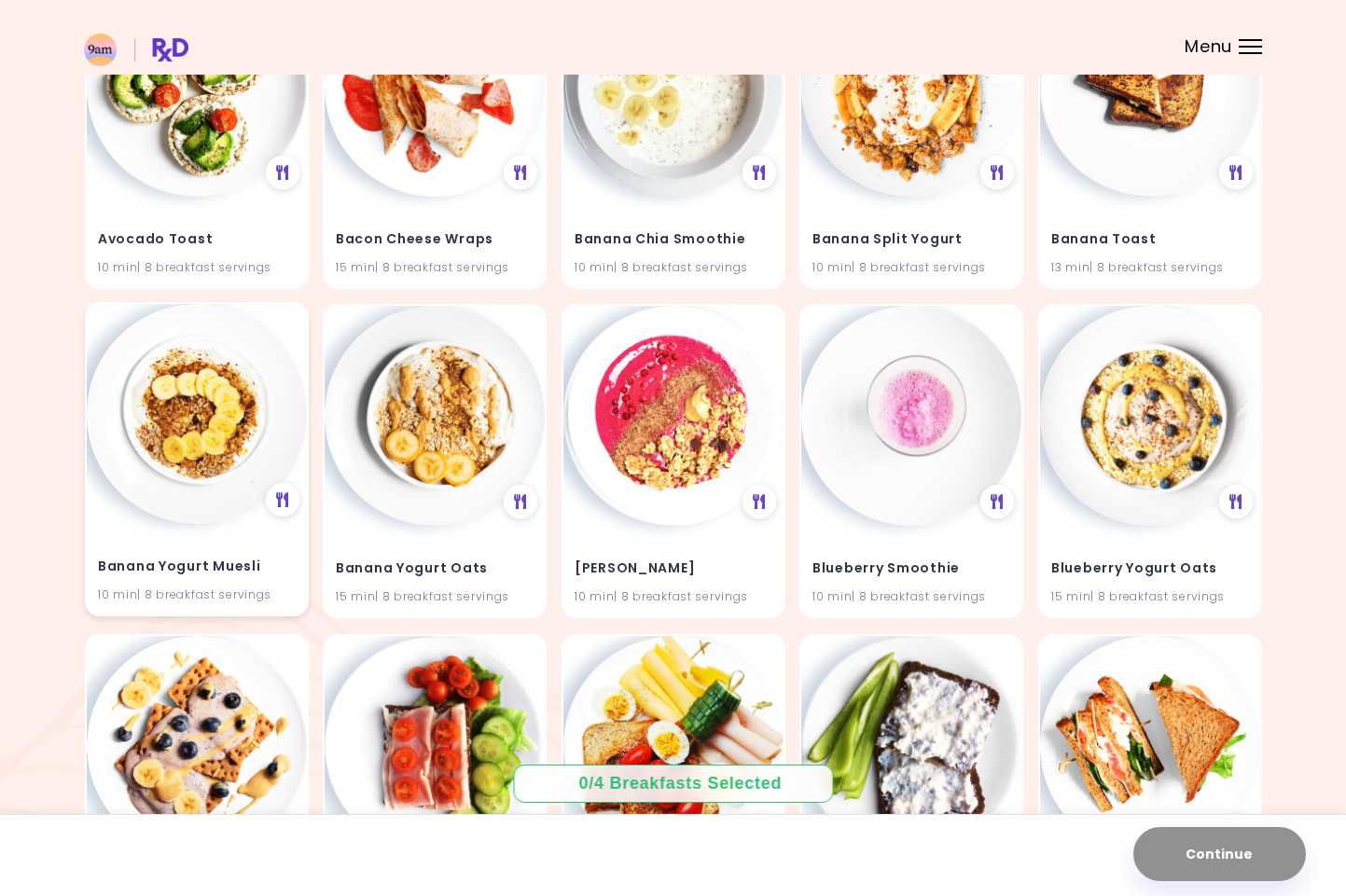
click at [168, 558] on h4 "Banana Yogurt Muesli" at bounding box center [196, 567] width 197 height 30
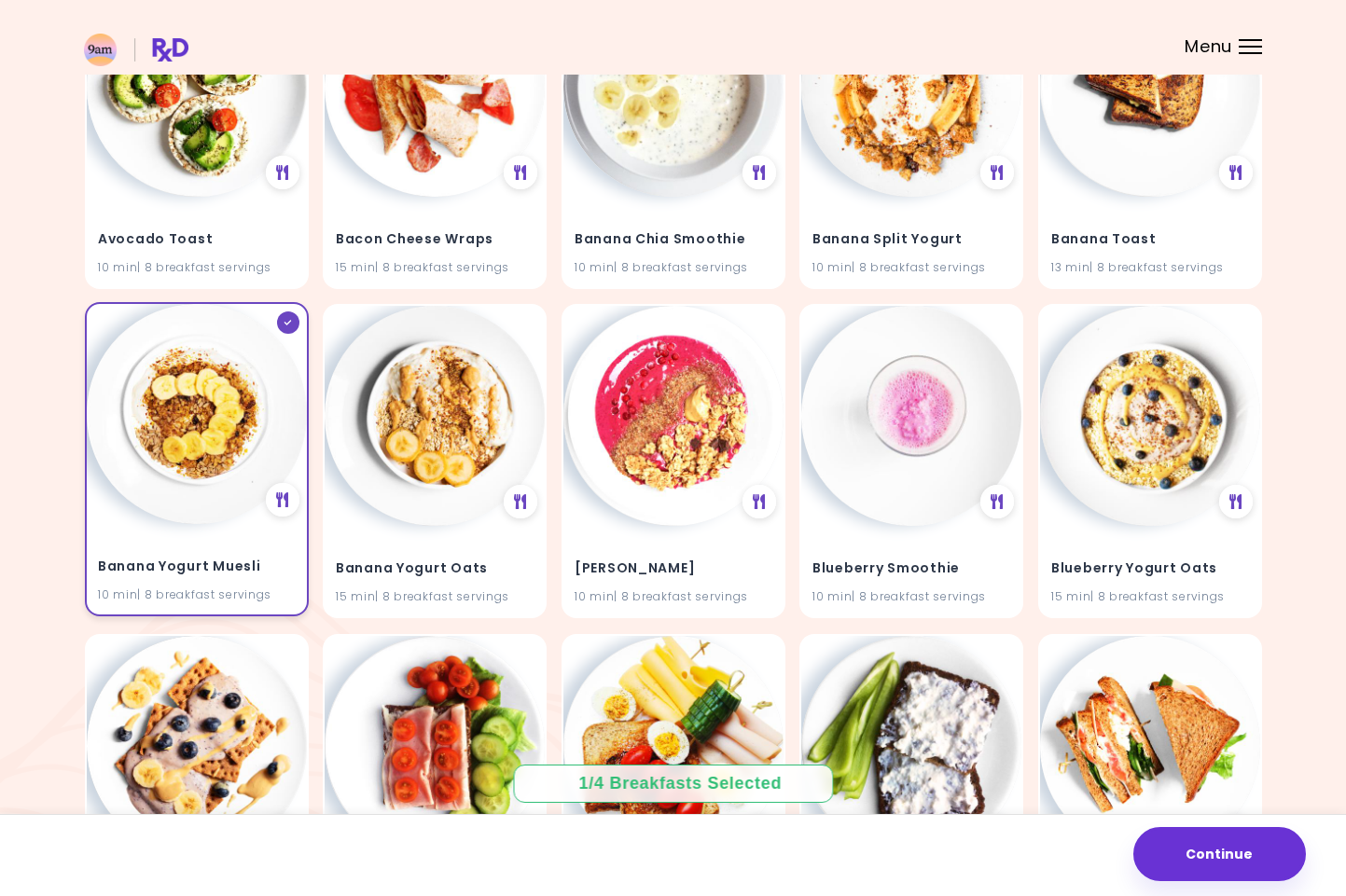
click at [290, 324] on div at bounding box center [287, 321] width 22 height 22
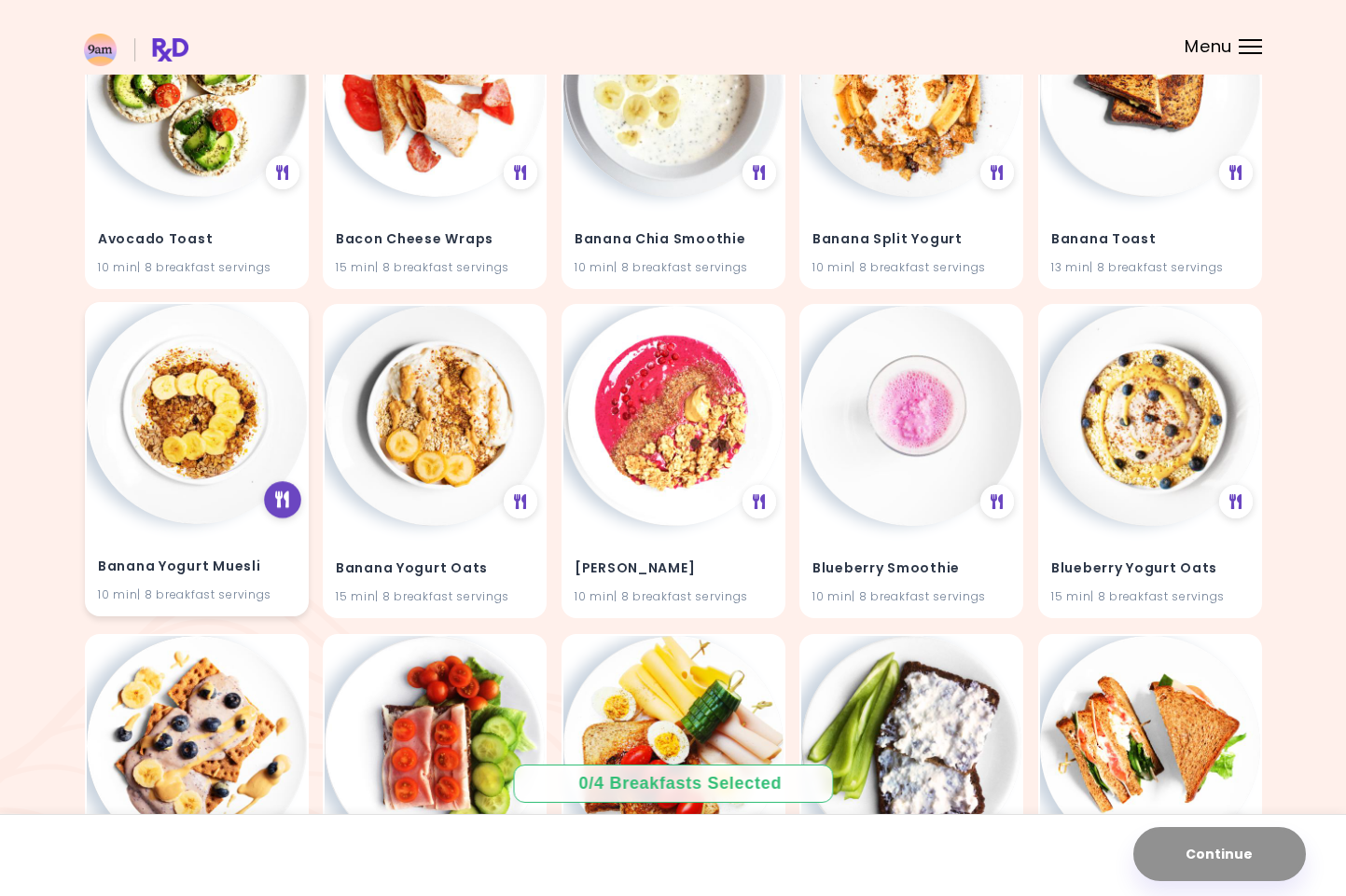
click at [278, 494] on icon at bounding box center [282, 499] width 14 height 16
